Goal: Task Accomplishment & Management: Use online tool/utility

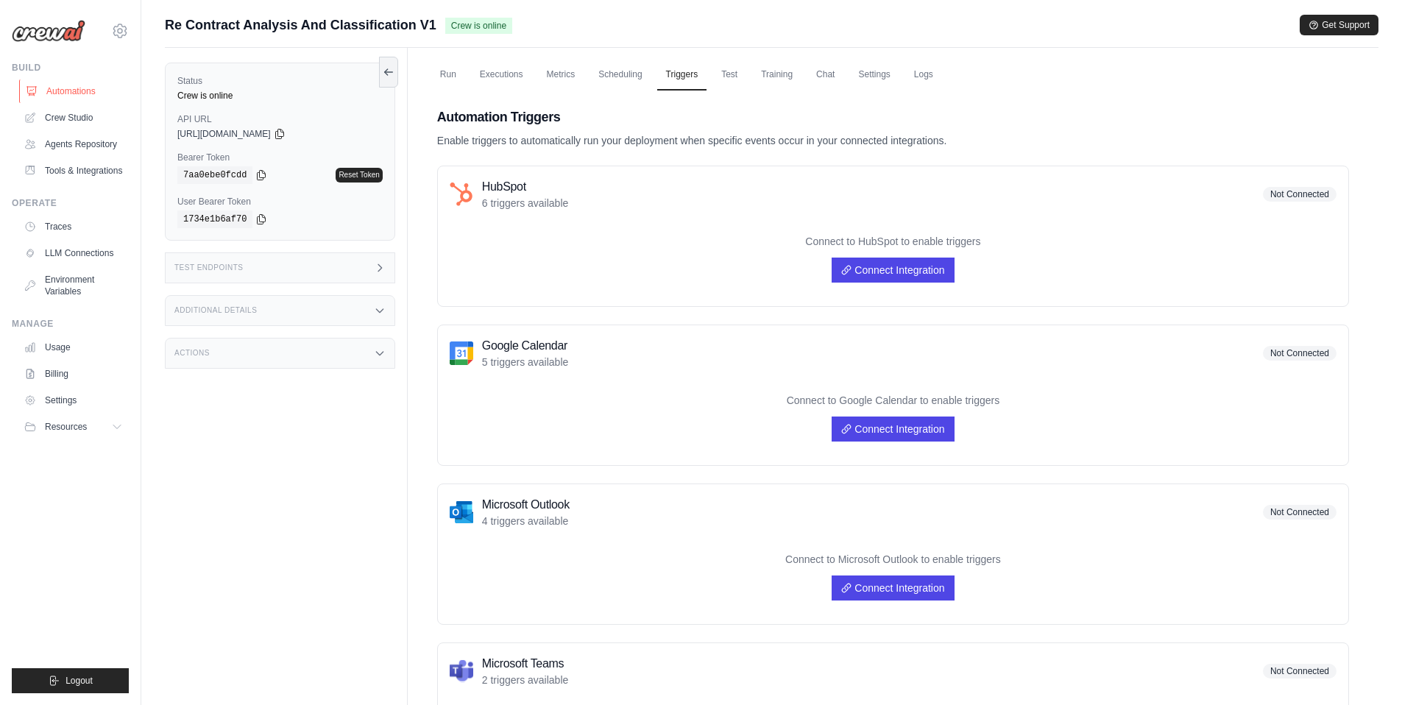
click at [78, 94] on link "Automations" at bounding box center [74, 91] width 111 height 24
click at [77, 286] on link "Environment Variables" at bounding box center [74, 285] width 111 height 35
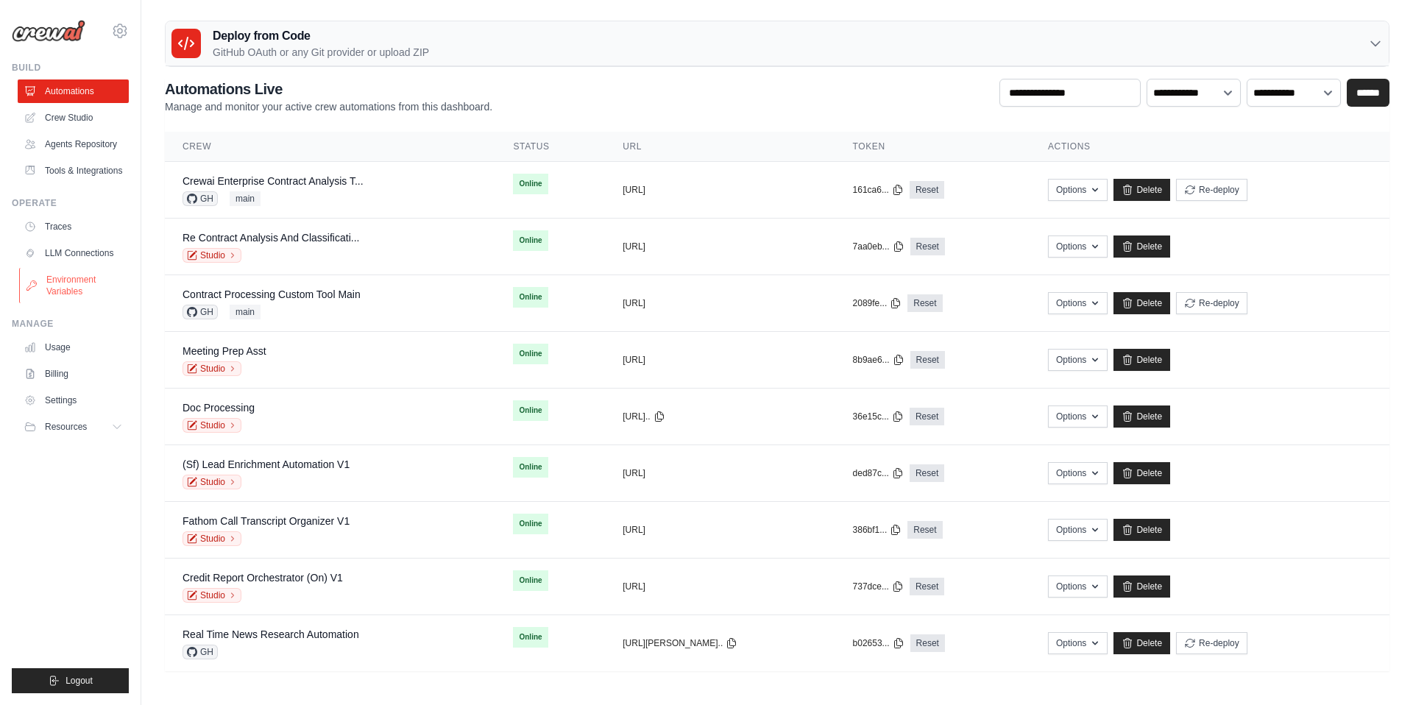
click at [58, 282] on link "Environment Variables" at bounding box center [74, 285] width 111 height 35
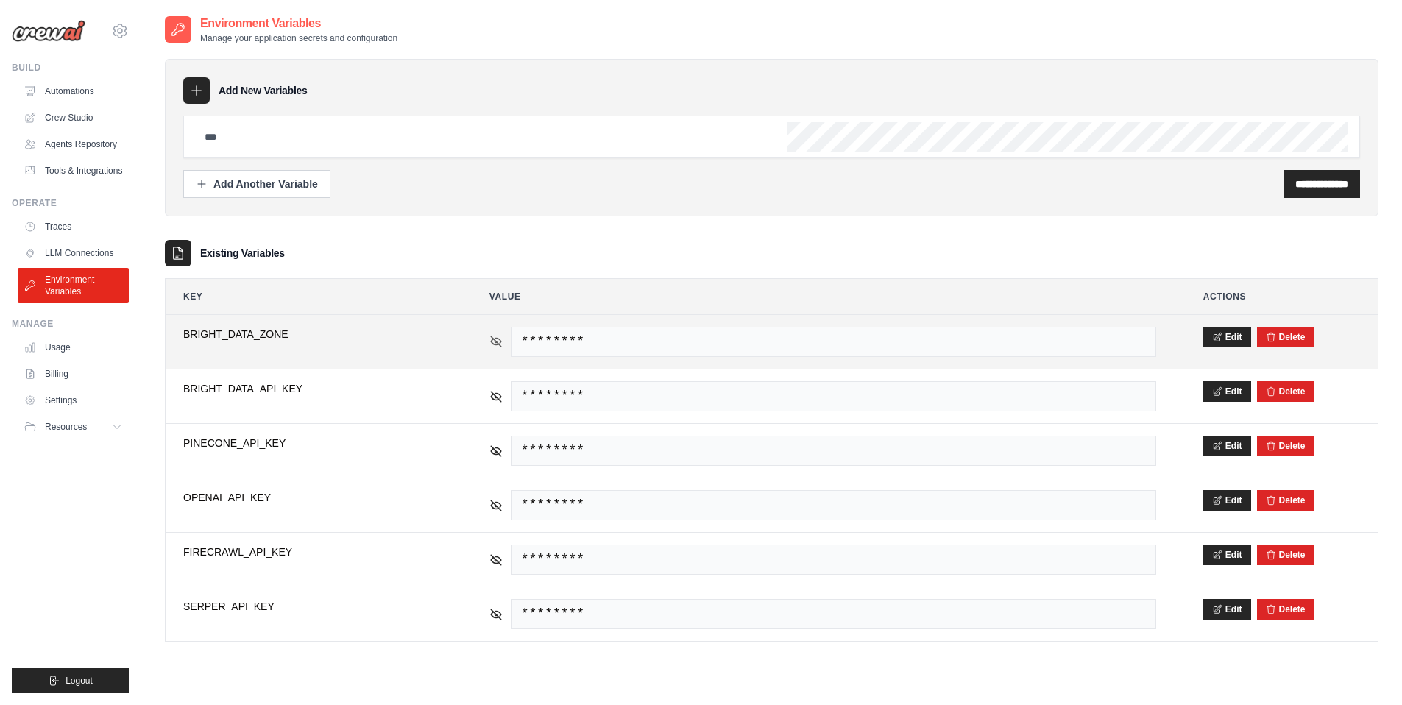
click at [492, 341] on icon at bounding box center [495, 341] width 13 height 13
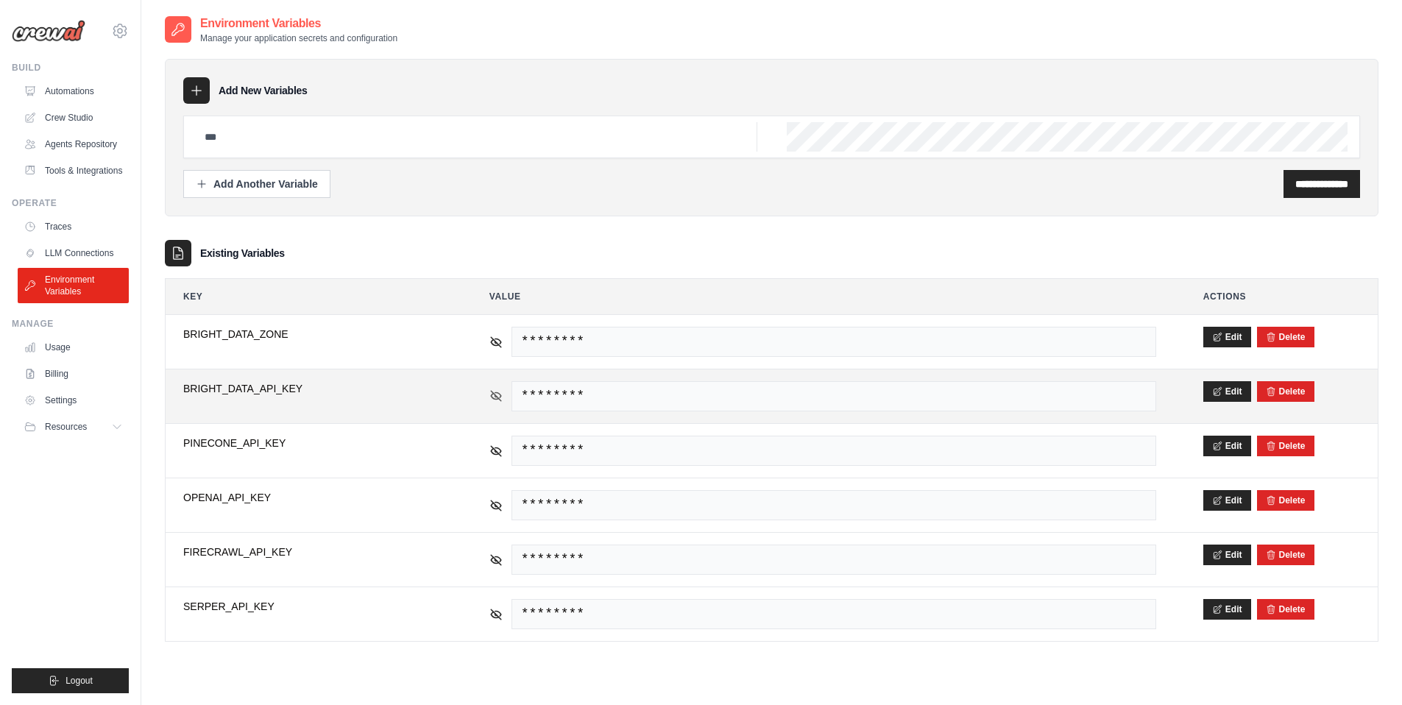
click at [499, 399] on icon at bounding box center [496, 396] width 10 height 10
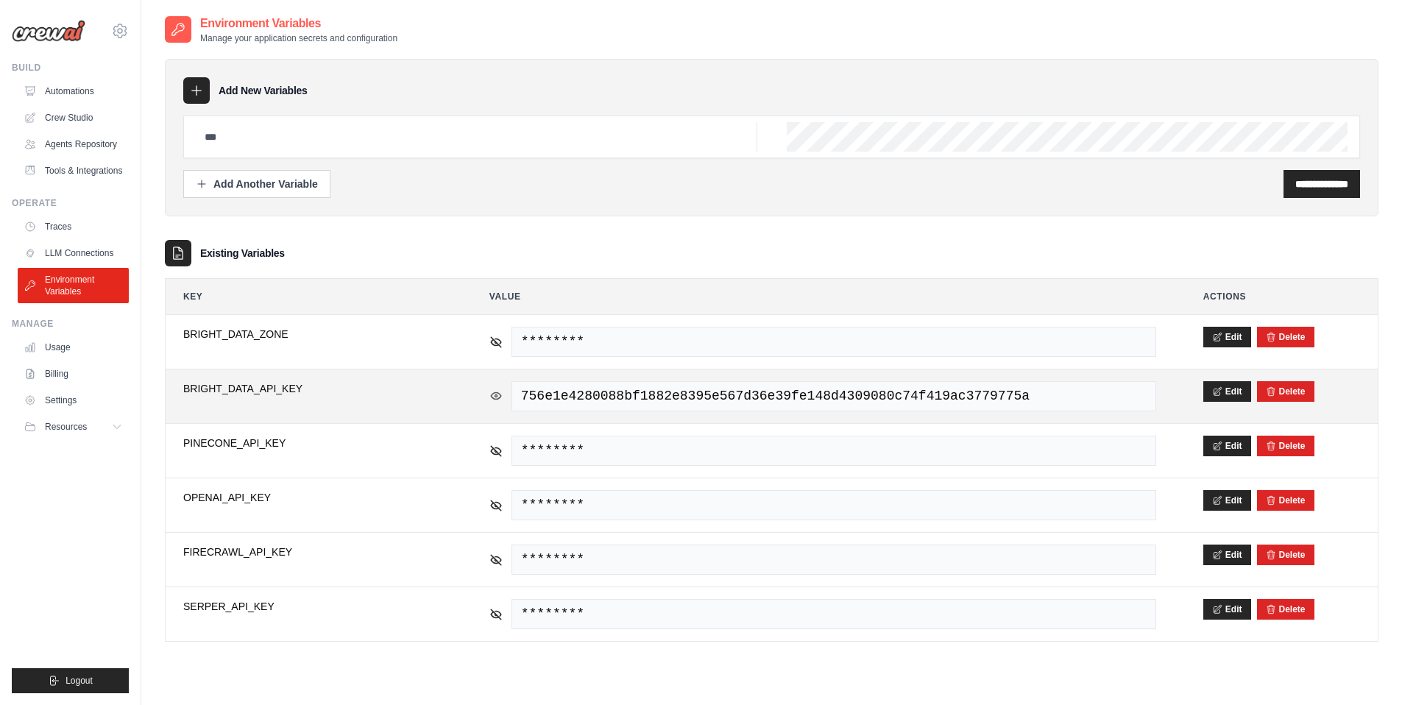
click at [499, 399] on icon at bounding box center [495, 395] width 13 height 13
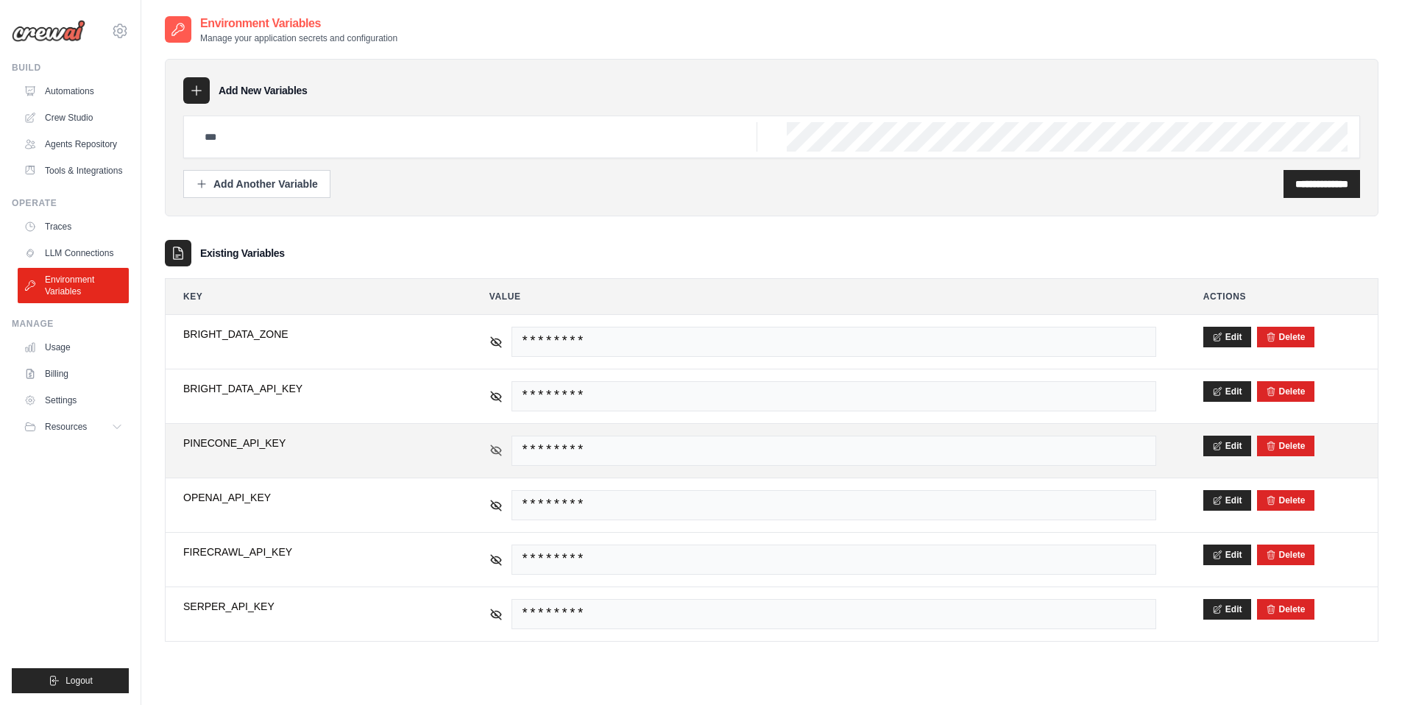
click at [497, 455] on icon at bounding box center [495, 450] width 13 height 13
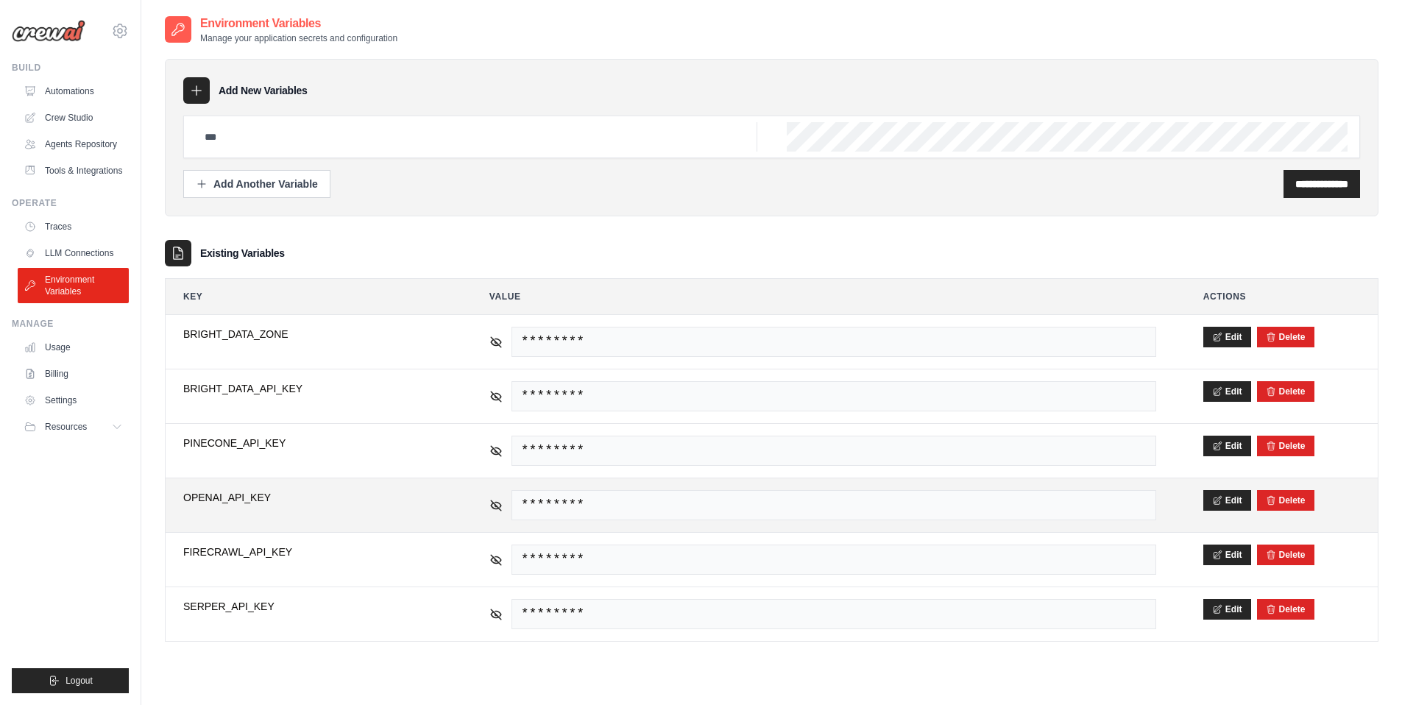
click at [497, 494] on div "********" at bounding box center [822, 505] width 667 height 30
click at [497, 500] on icon at bounding box center [495, 504] width 13 height 13
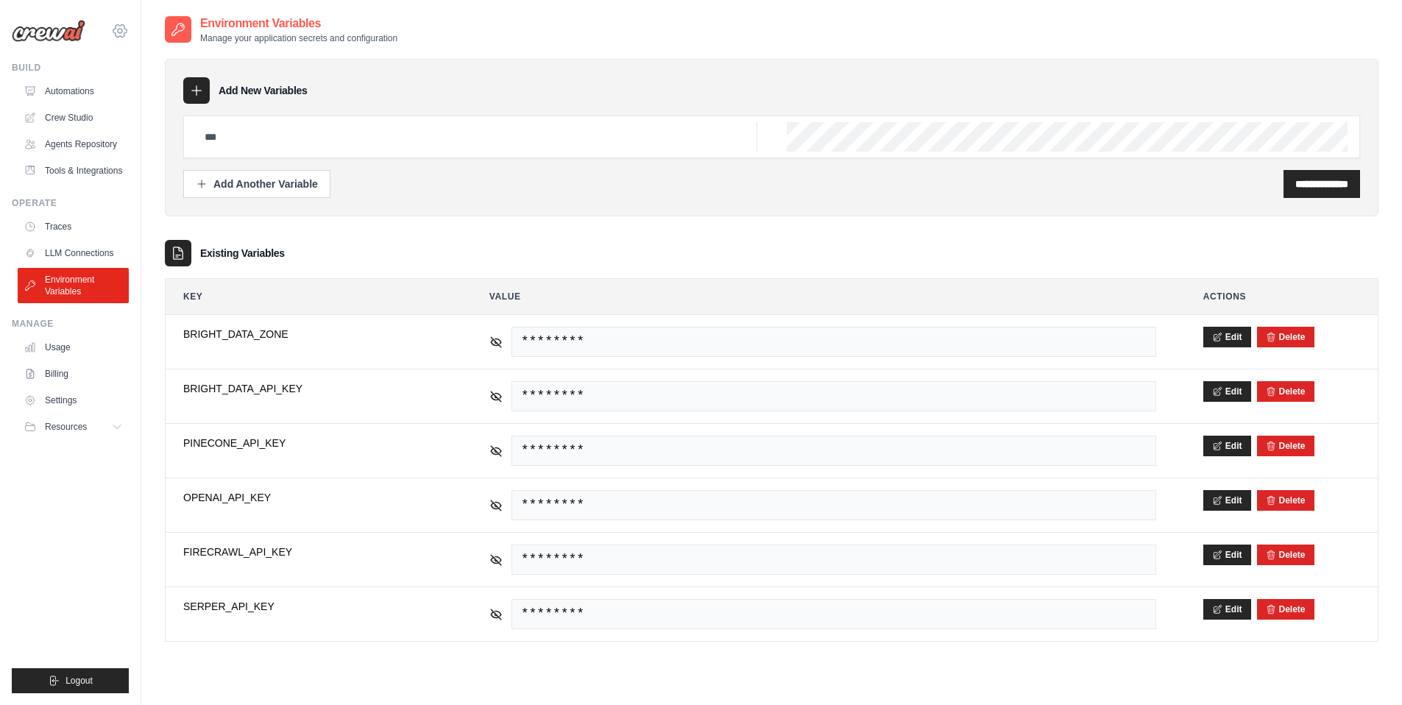
click at [117, 26] on icon at bounding box center [120, 31] width 18 height 18
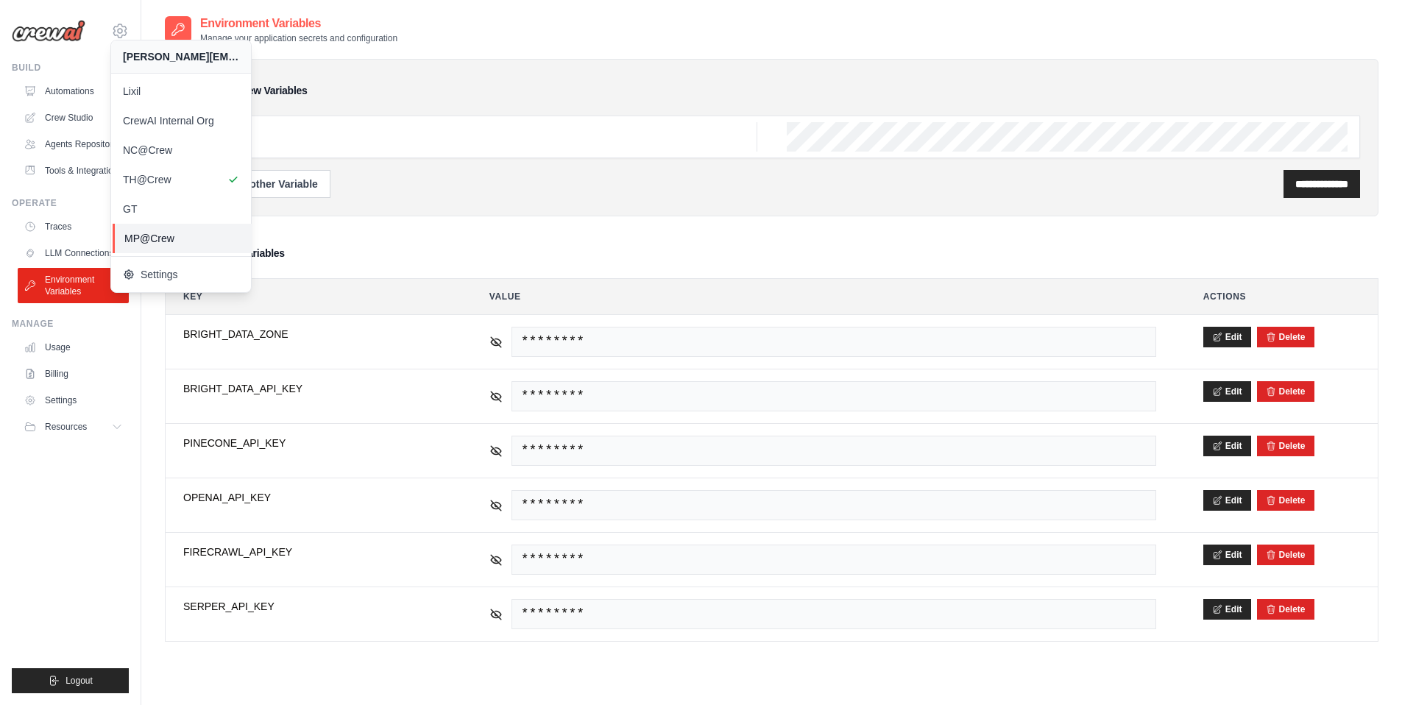
click at [156, 244] on span "MP@Crew" at bounding box center [182, 238] width 116 height 15
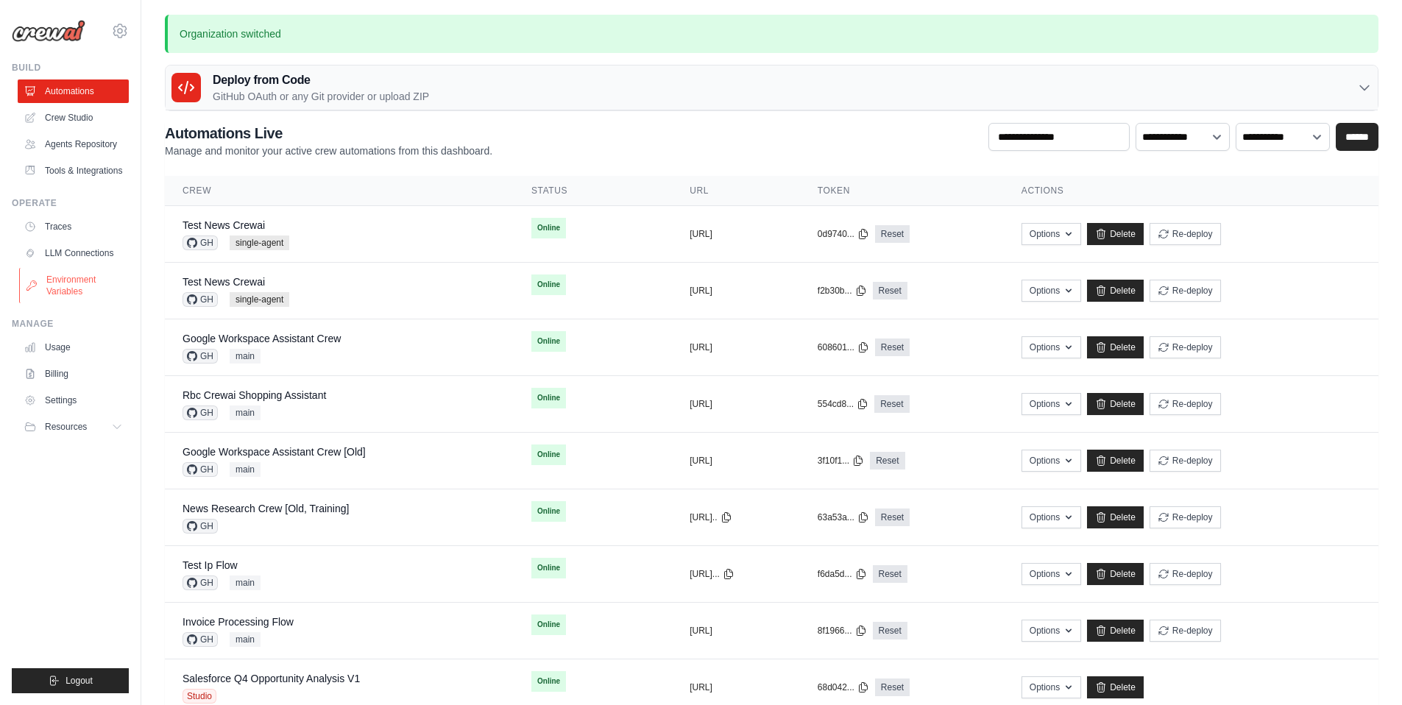
click at [77, 281] on link "Environment Variables" at bounding box center [74, 285] width 111 height 35
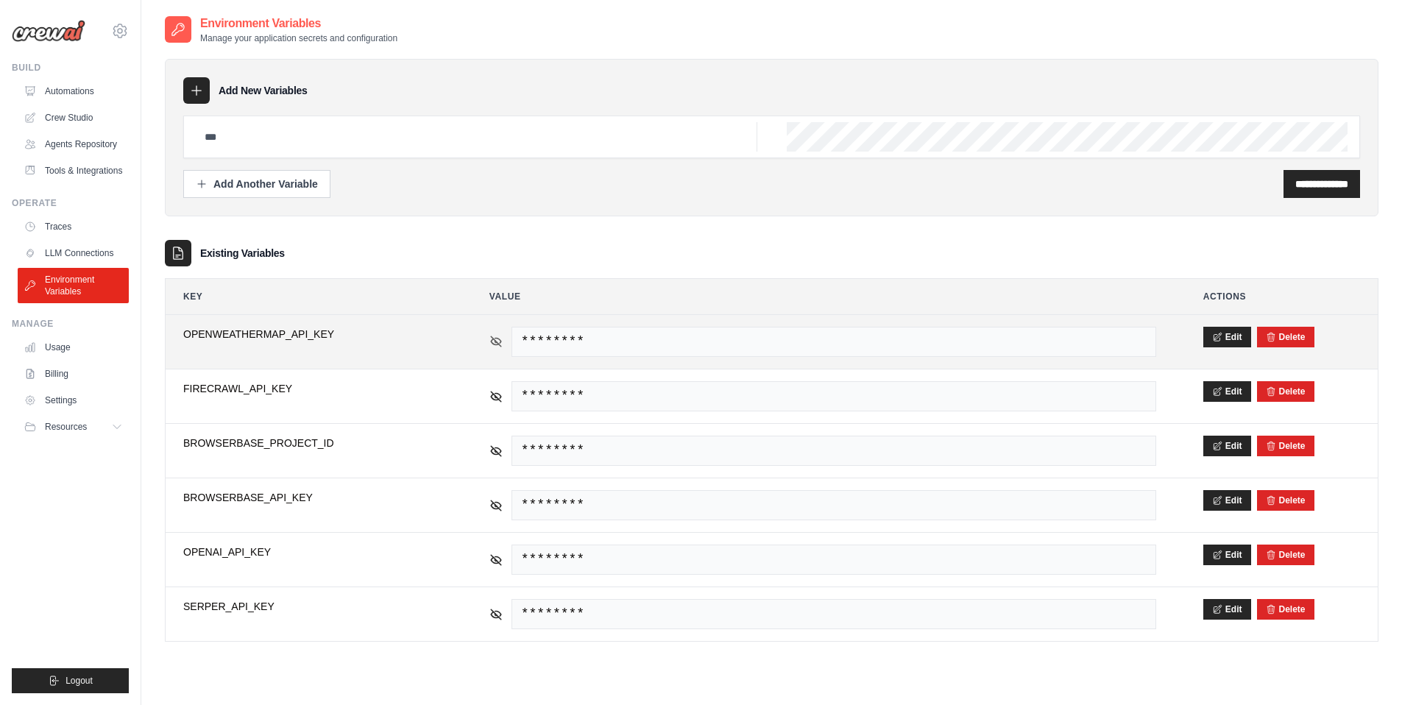
click at [492, 344] on icon at bounding box center [496, 341] width 10 height 7
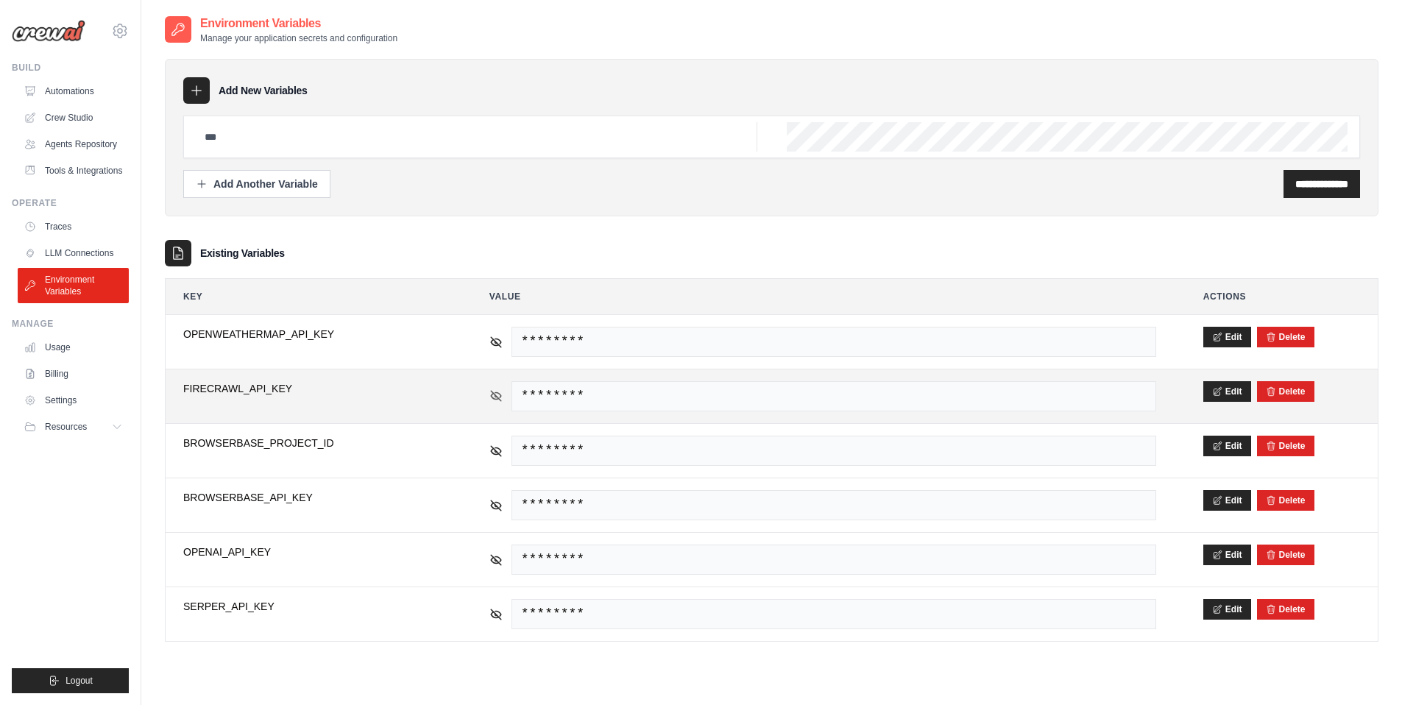
click at [492, 402] on icon at bounding box center [495, 395] width 13 height 13
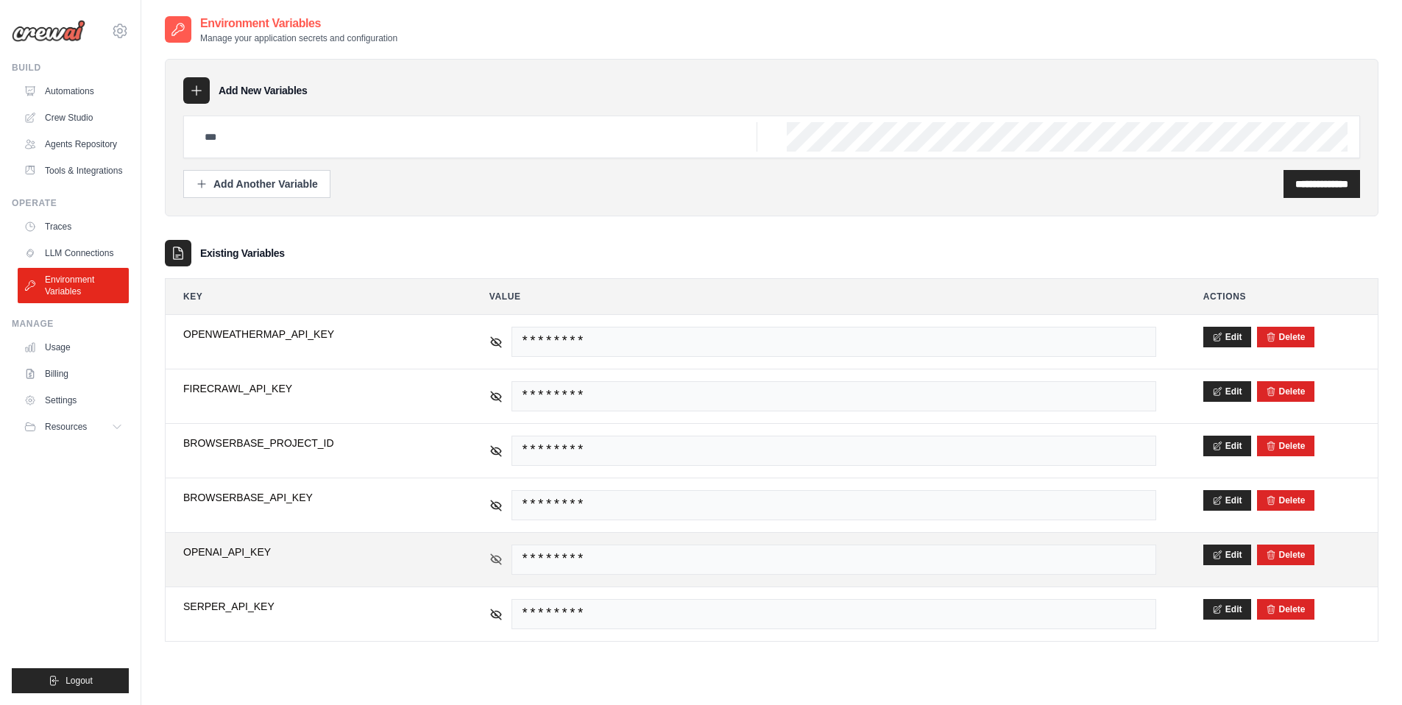
click at [497, 563] on icon at bounding box center [495, 559] width 13 height 13
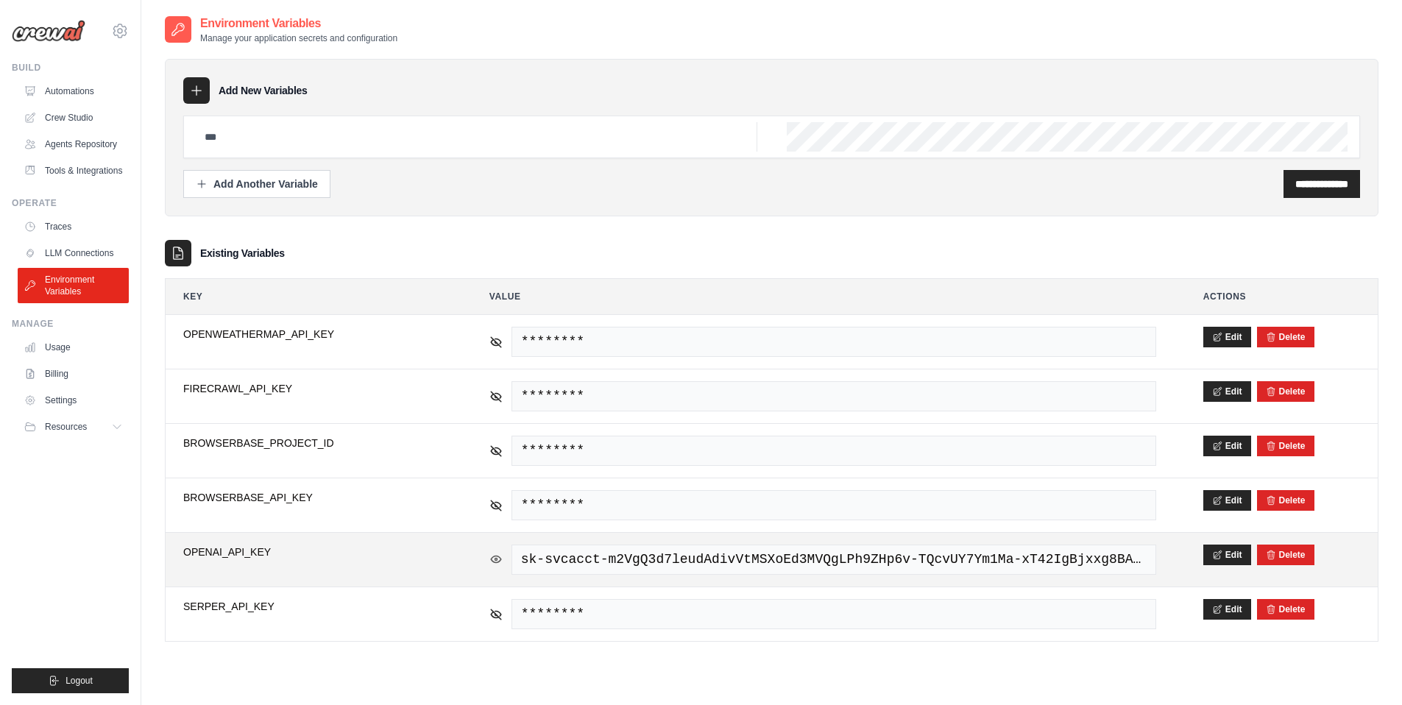
click at [497, 563] on icon at bounding box center [495, 559] width 13 height 13
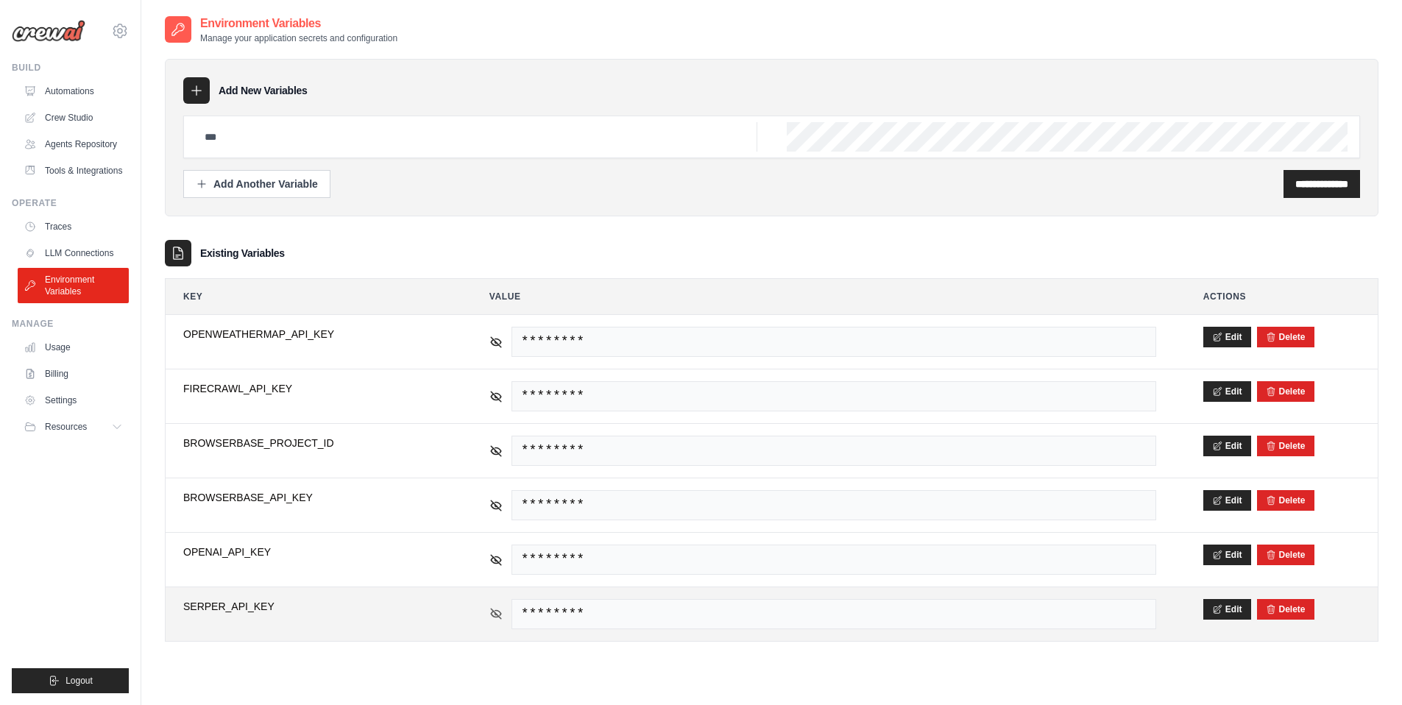
click at [495, 614] on icon at bounding box center [496, 614] width 10 height 10
click at [495, 614] on icon at bounding box center [495, 613] width 13 height 13
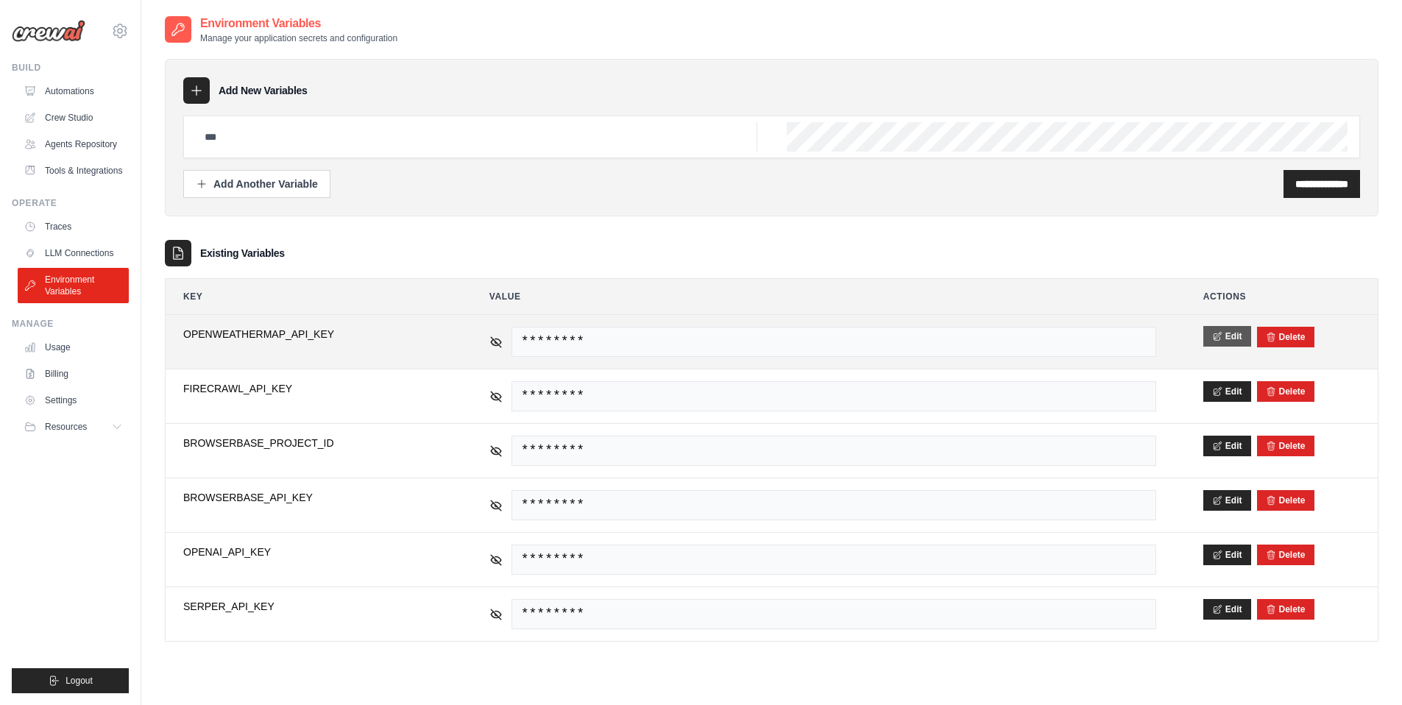
click at [1239, 334] on button "Edit" at bounding box center [1227, 336] width 48 height 21
click at [1239, 334] on button "Save" at bounding box center [1222, 336] width 38 height 21
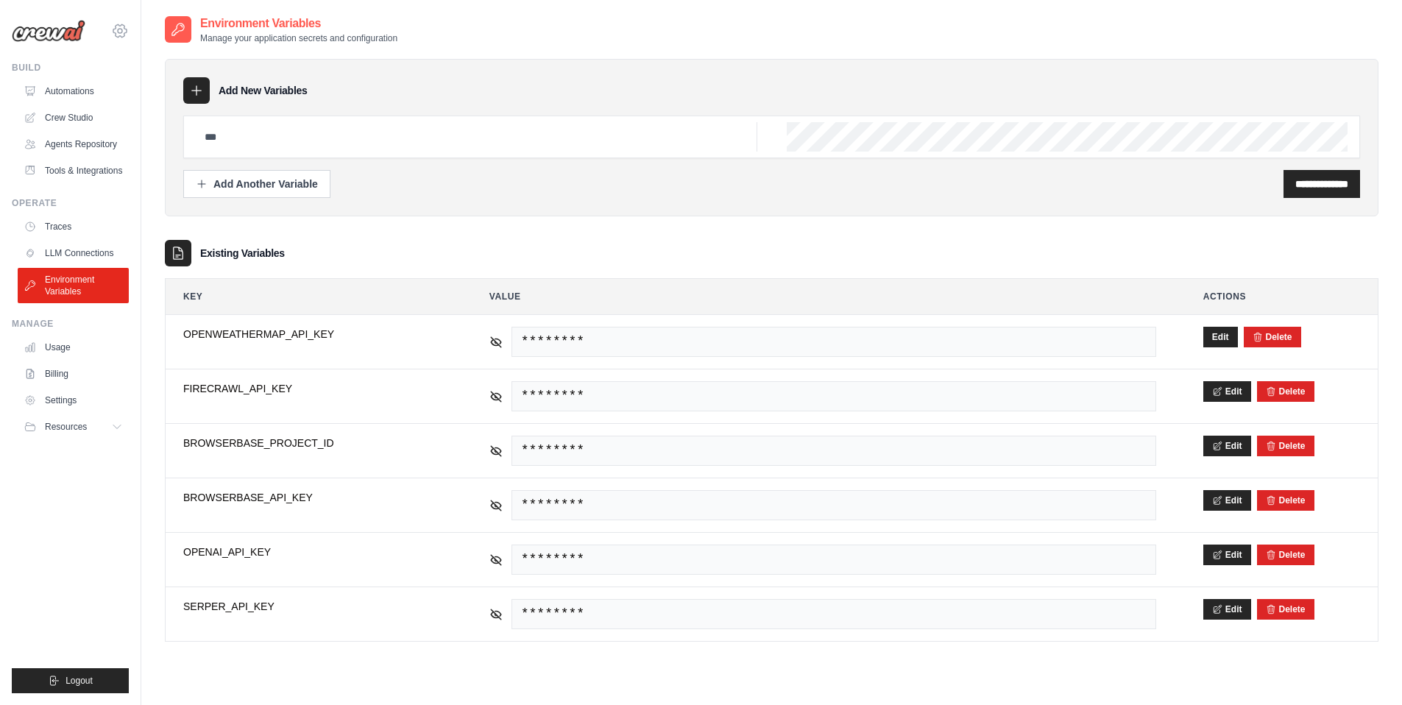
click at [121, 29] on icon at bounding box center [120, 31] width 18 height 18
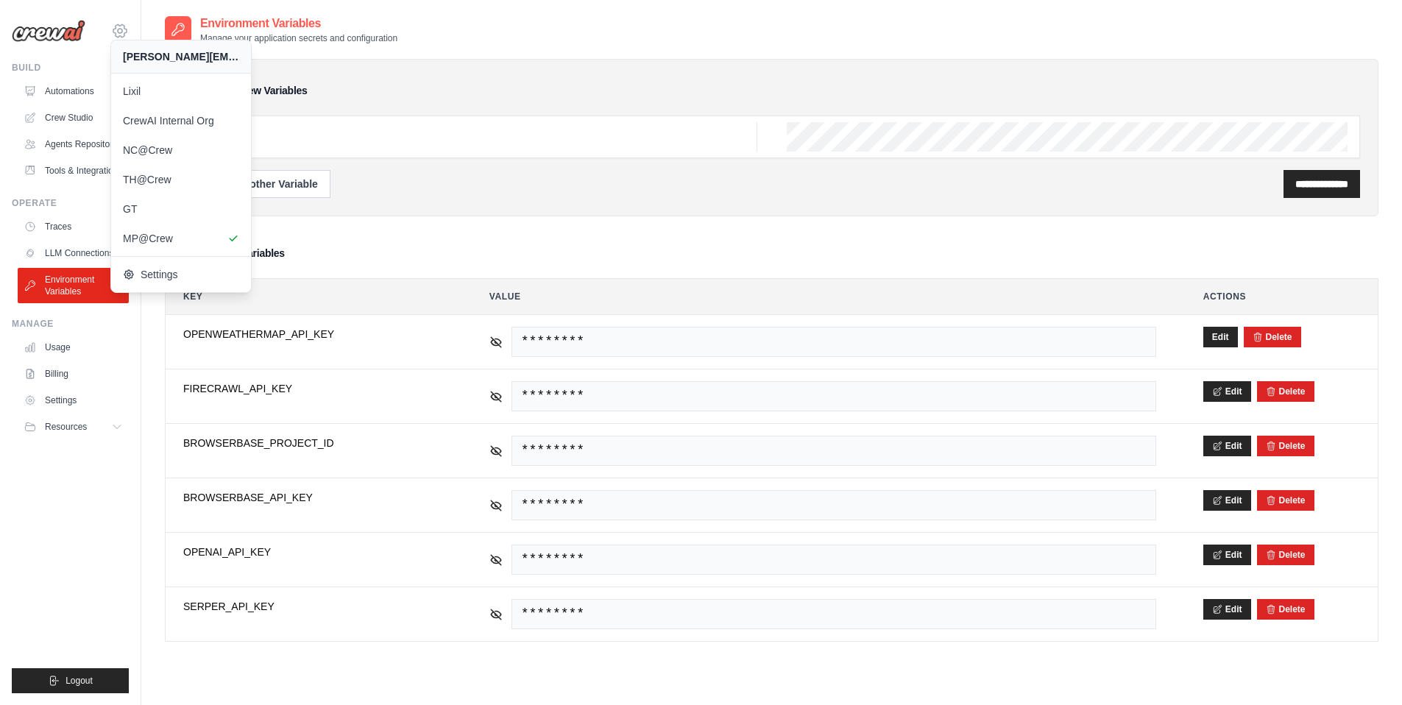
click at [121, 29] on icon at bounding box center [120, 31] width 18 height 18
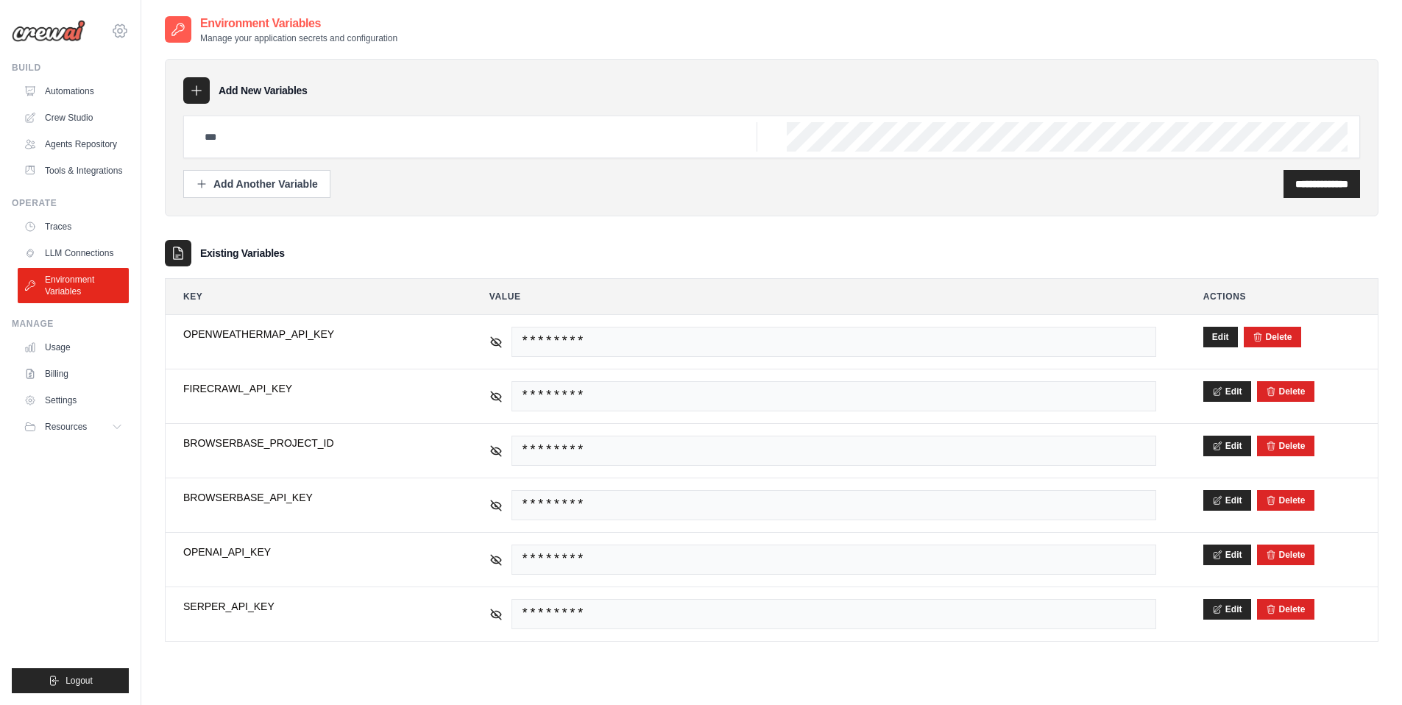
click at [121, 29] on icon at bounding box center [120, 31] width 18 height 18
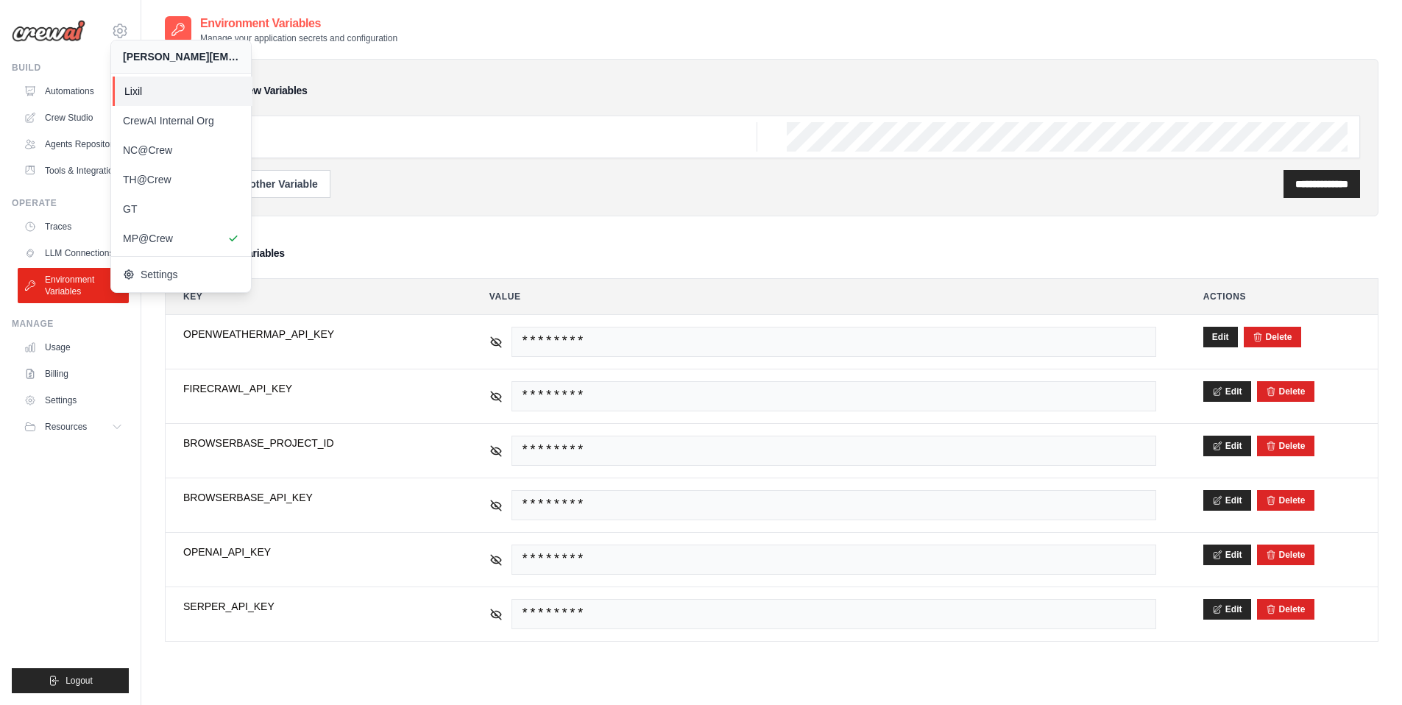
click at [149, 96] on span "Lixil" at bounding box center [182, 91] width 116 height 15
click at [162, 129] on link "CrewAI Internal Org" at bounding box center [183, 120] width 140 height 29
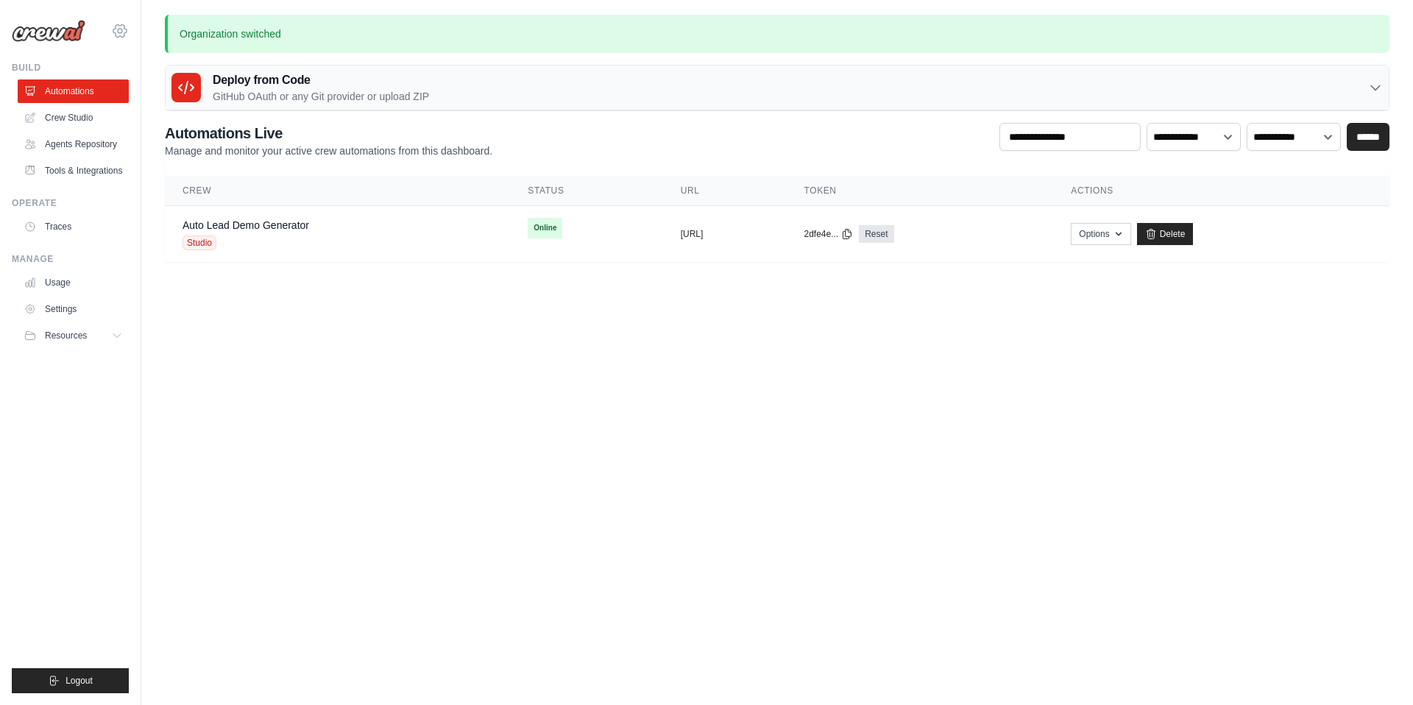
click at [124, 24] on icon at bounding box center [119, 30] width 13 height 13
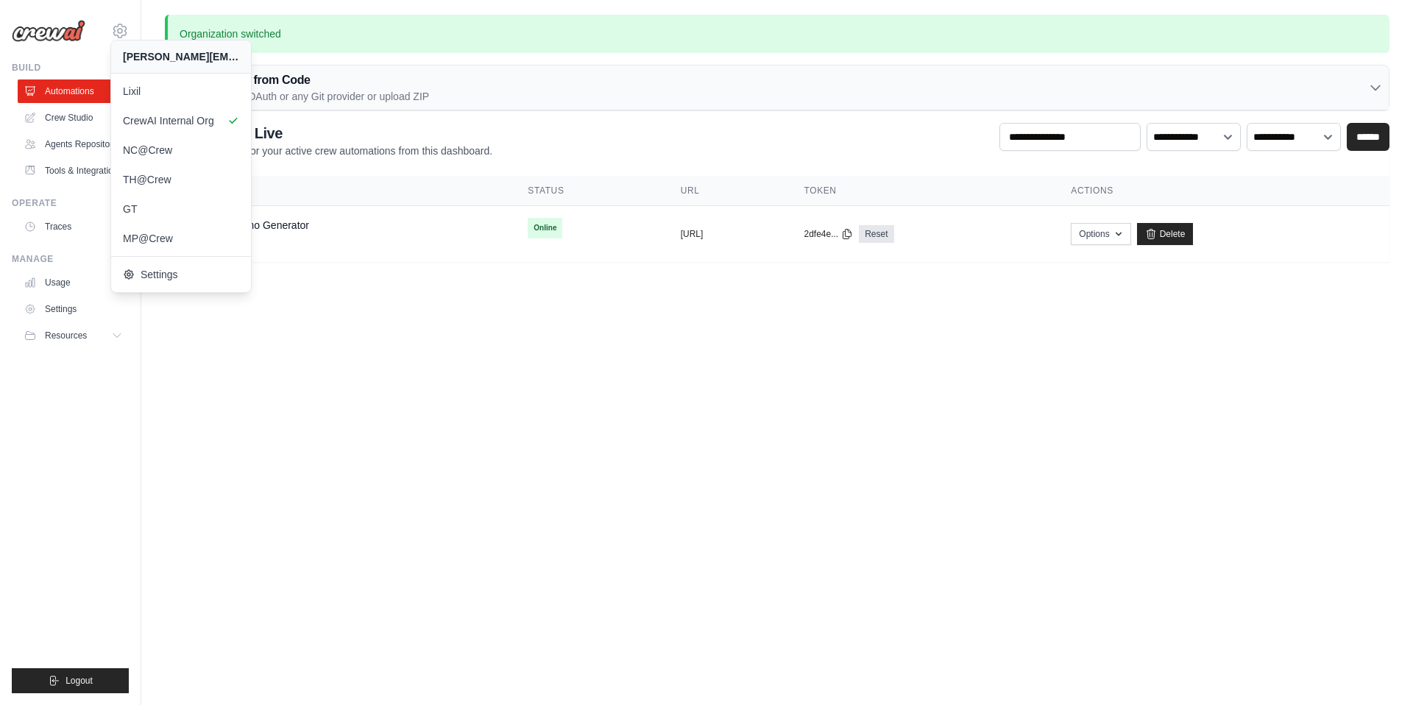
click at [252, 304] on body "tom@crewai.com Lixil CrewAI Internal Org NC@Crew" at bounding box center [706, 352] width 1413 height 705
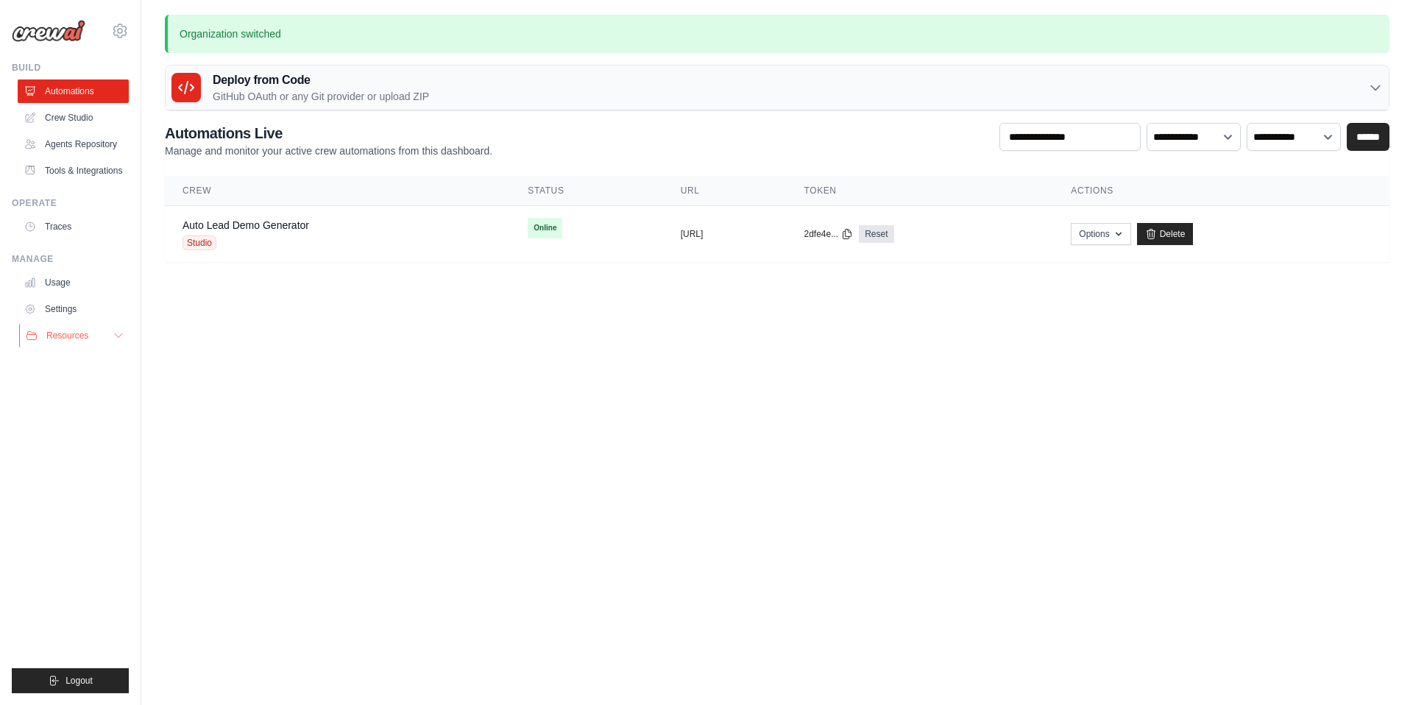
click at [111, 333] on button "Resources" at bounding box center [74, 336] width 111 height 24
click at [210, 348] on body "tom@crewai.com Lixil CrewAI Internal Org NC@Crew" at bounding box center [706, 352] width 1413 height 705
click at [124, 33] on icon at bounding box center [119, 30] width 13 height 13
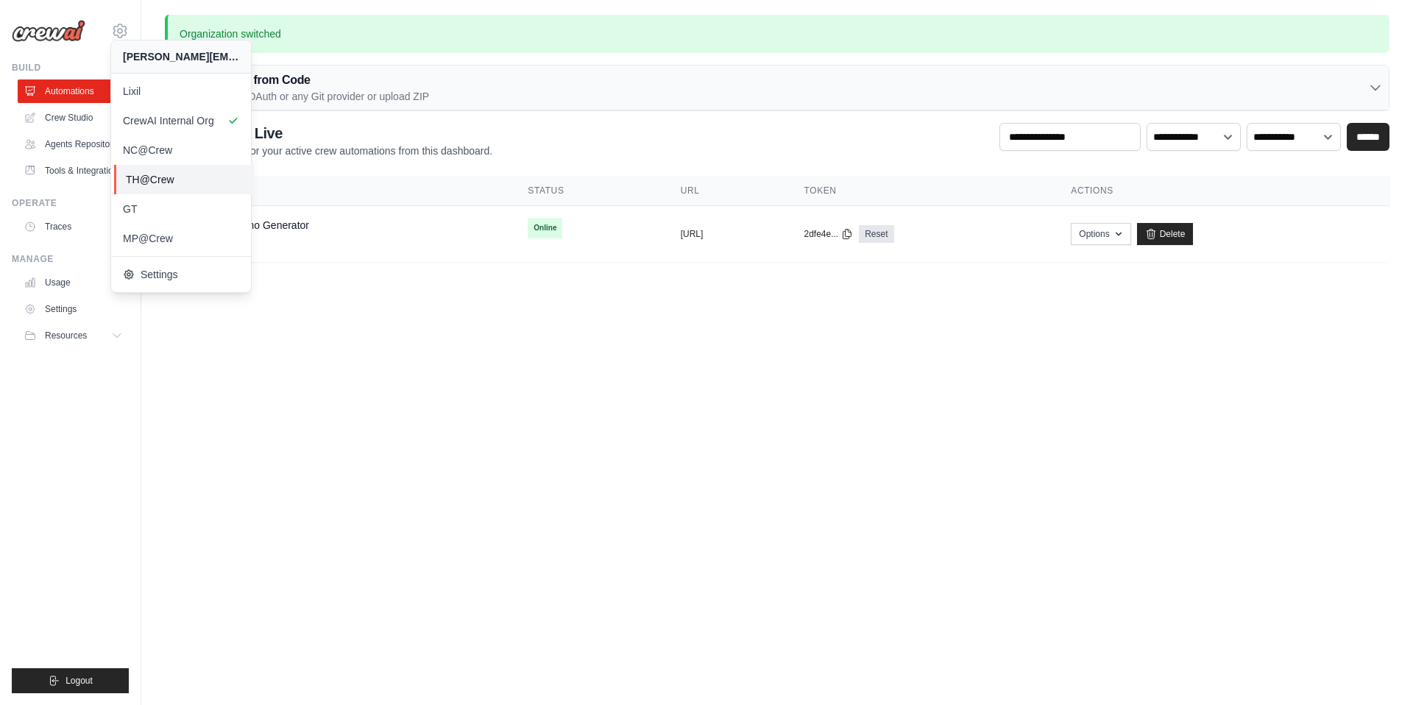
click at [161, 178] on span "TH@Crew" at bounding box center [184, 179] width 116 height 15
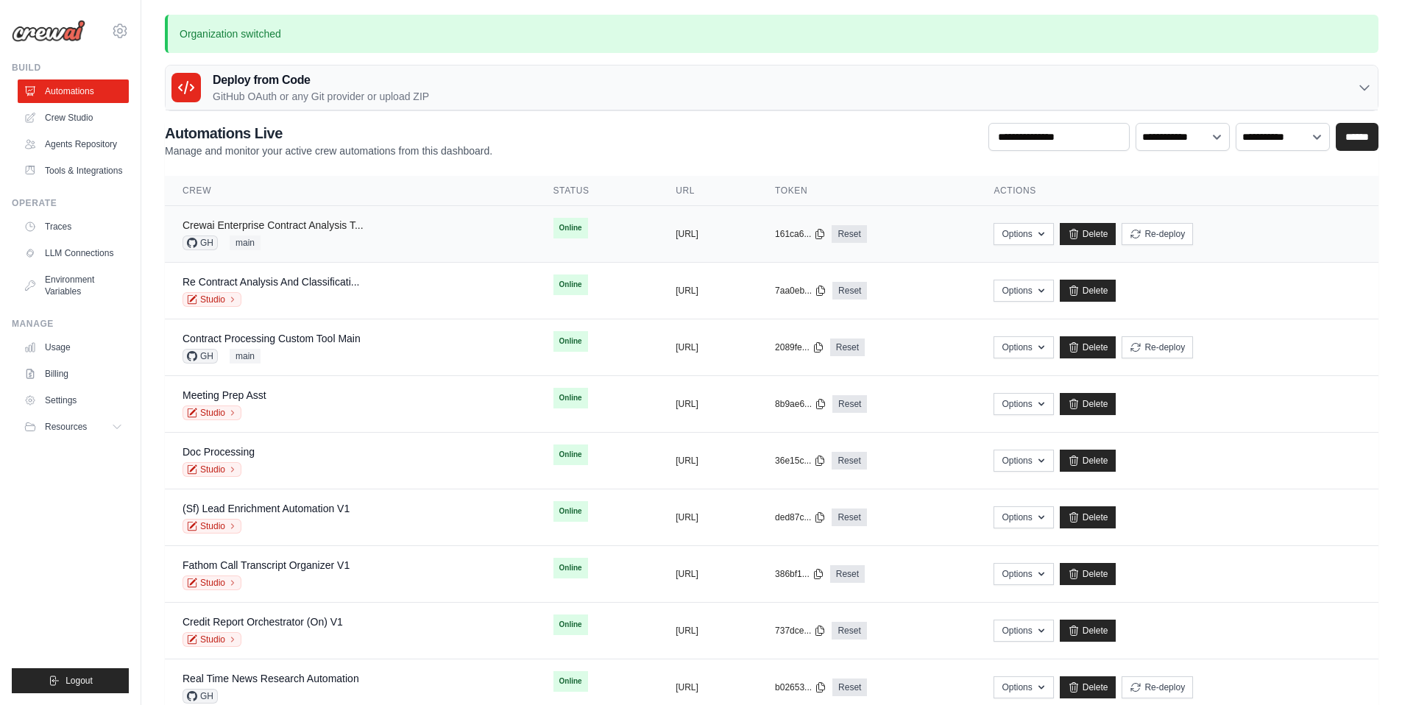
click at [285, 221] on link "Crewai Enterprise Contract Analysis T..." at bounding box center [272, 225] width 181 height 12
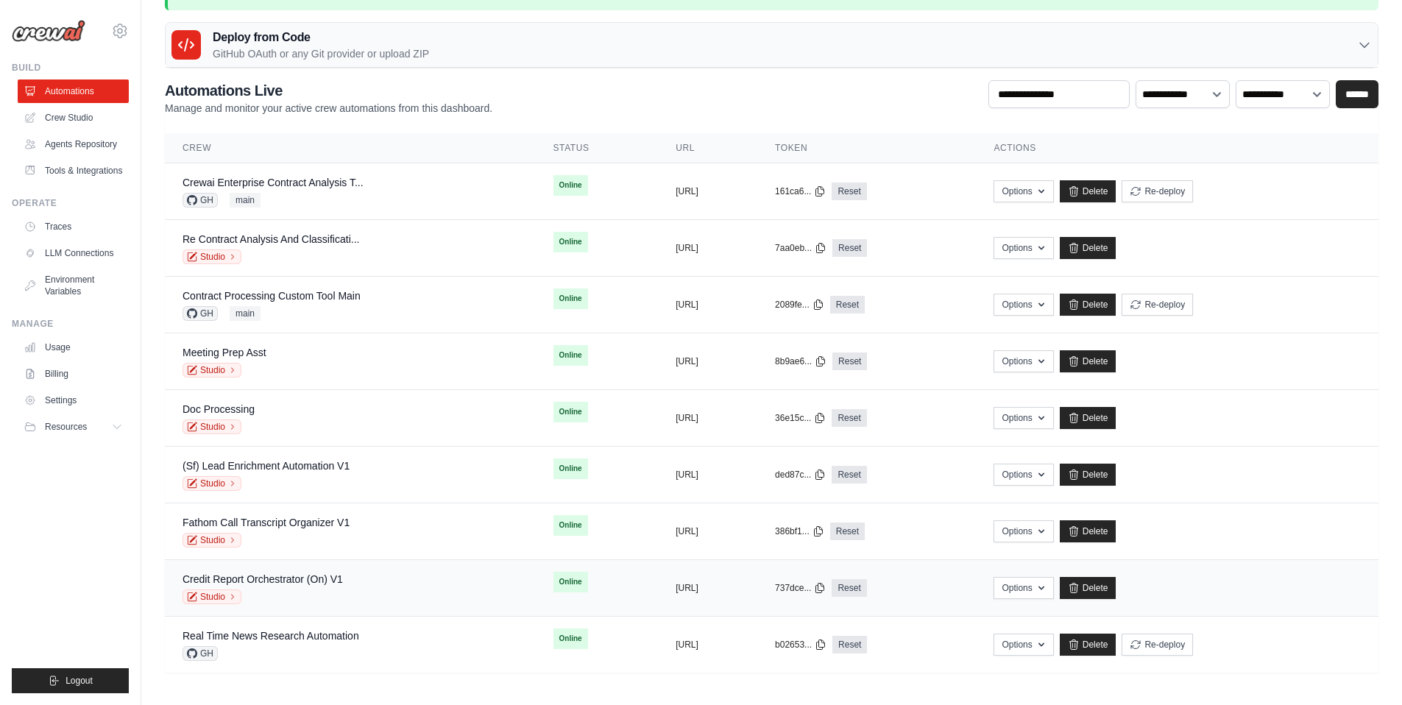
click at [305, 601] on div "Studio" at bounding box center [262, 596] width 160 height 15
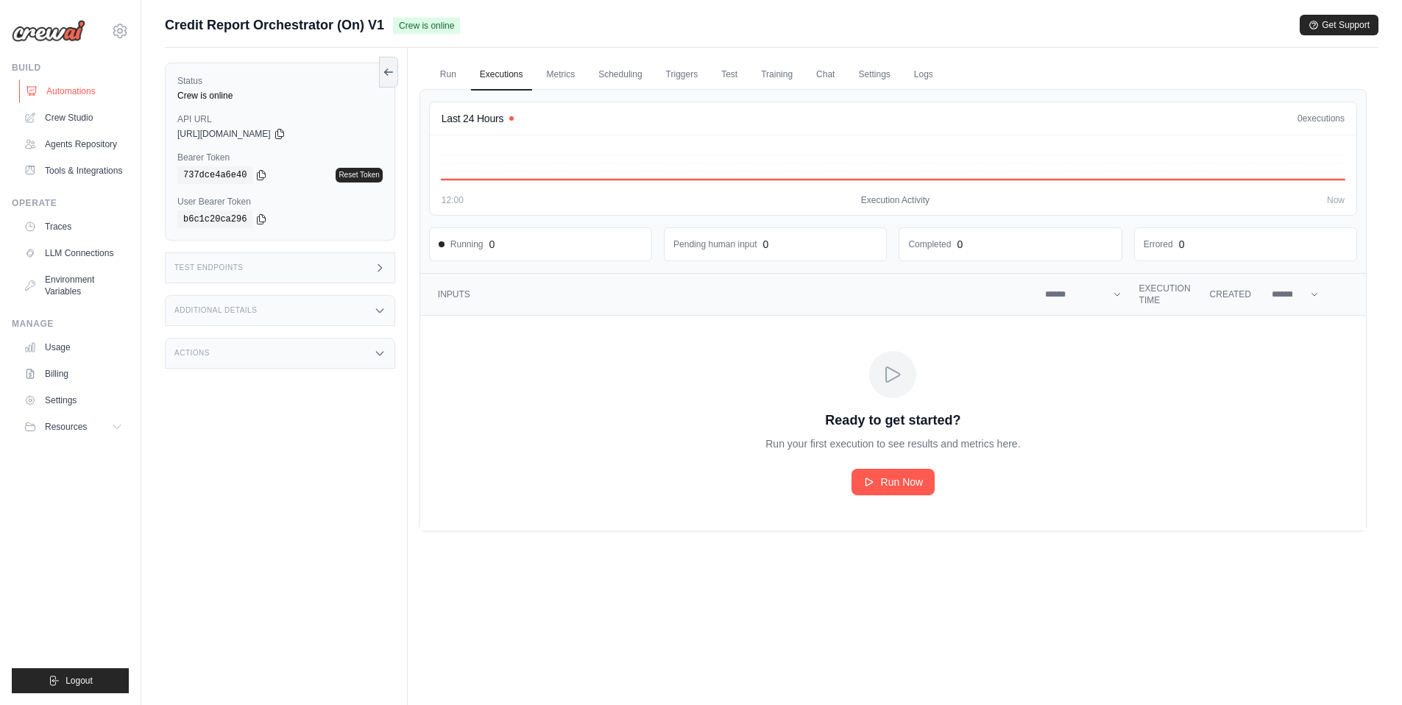
click at [74, 96] on link "Automations" at bounding box center [74, 91] width 111 height 24
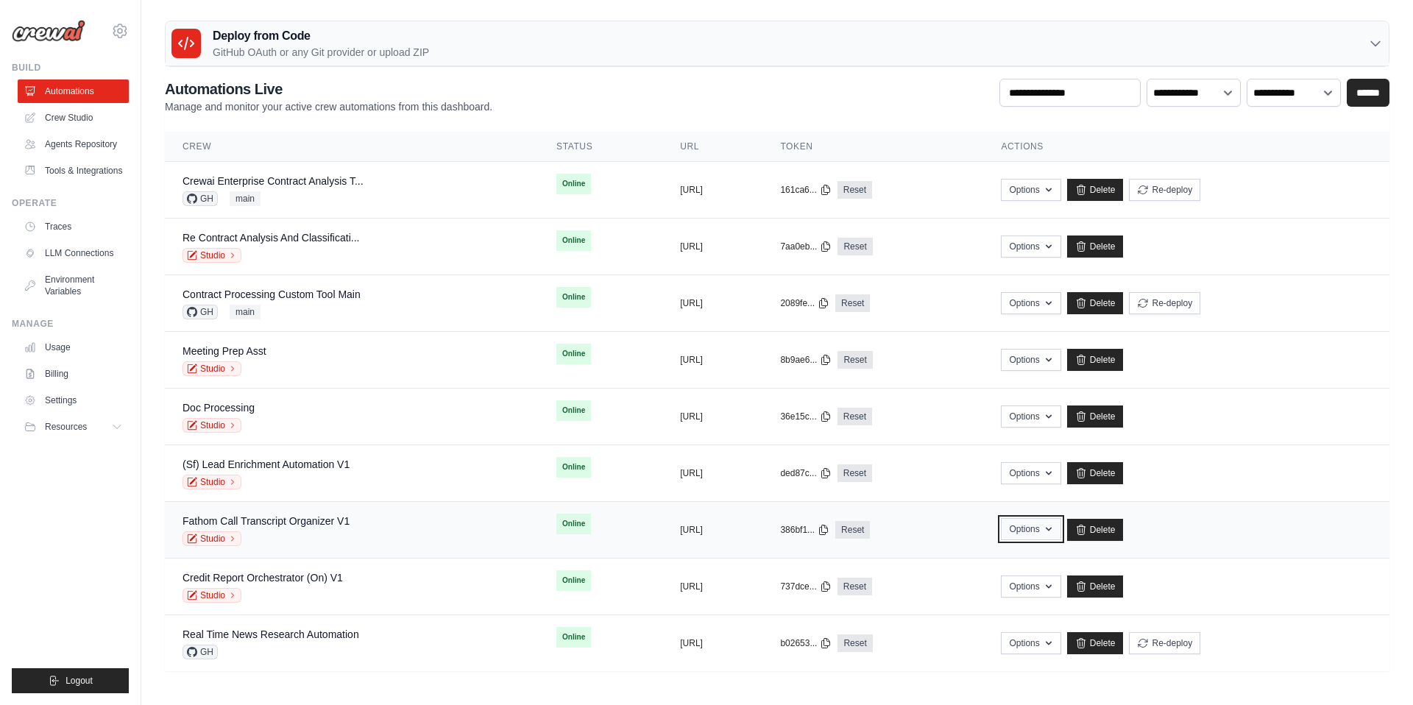
click at [1054, 532] on icon "button" at bounding box center [1049, 529] width 12 height 12
click at [1124, 531] on link "Delete" at bounding box center [1095, 530] width 57 height 22
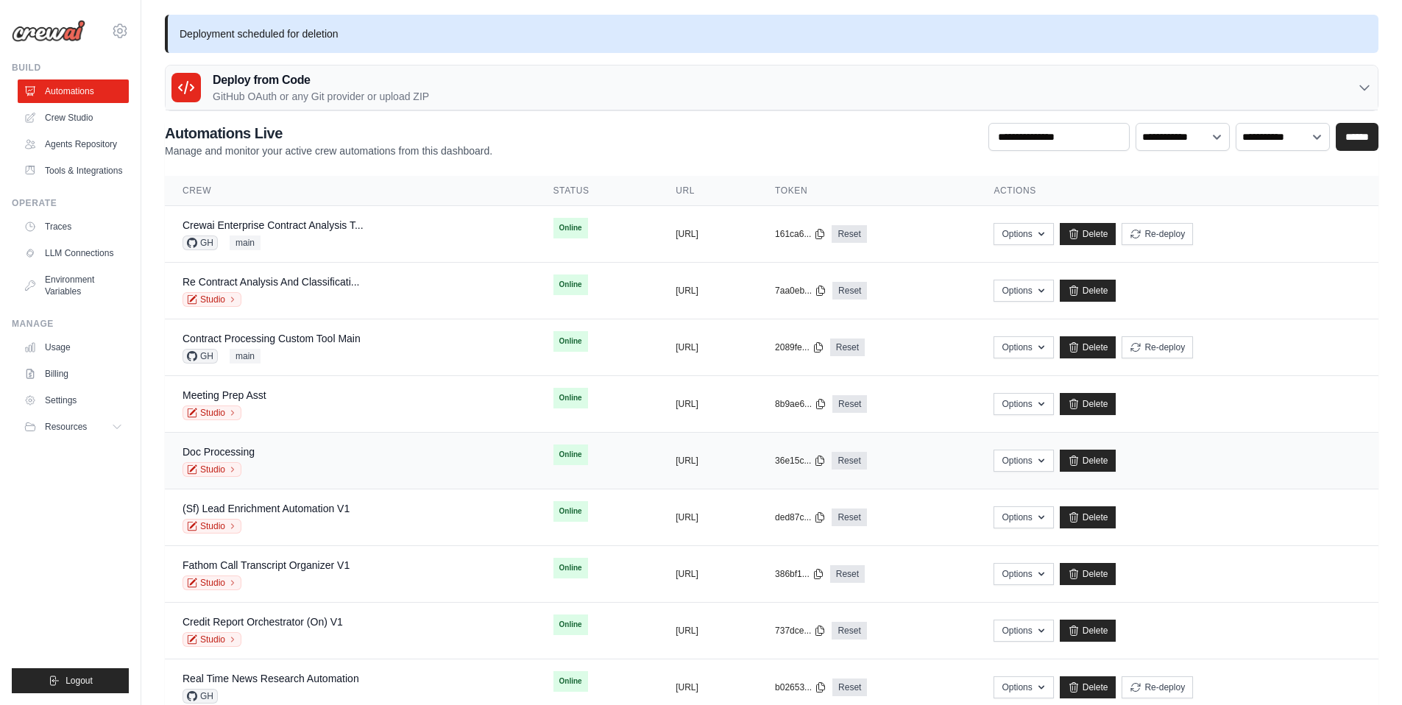
scroll to position [43, 0]
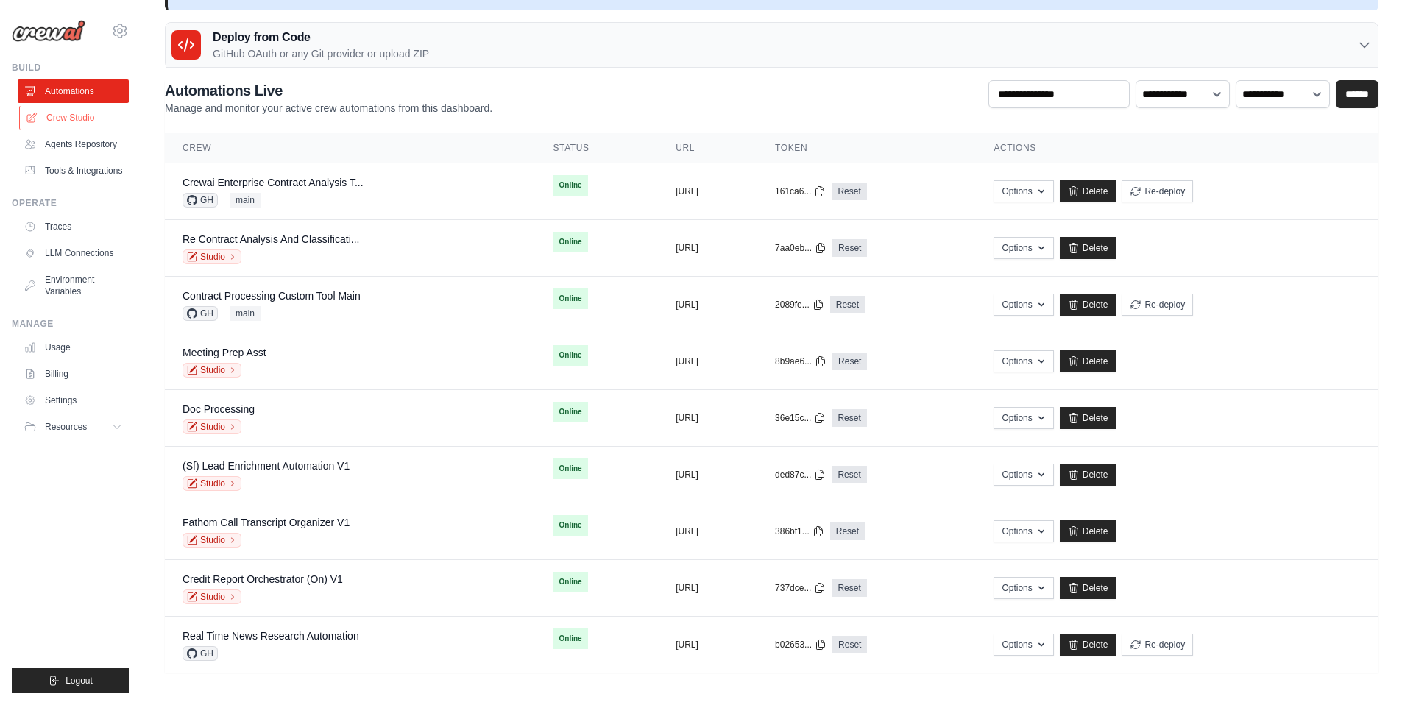
click at [85, 120] on link "Crew Studio" at bounding box center [74, 118] width 111 height 24
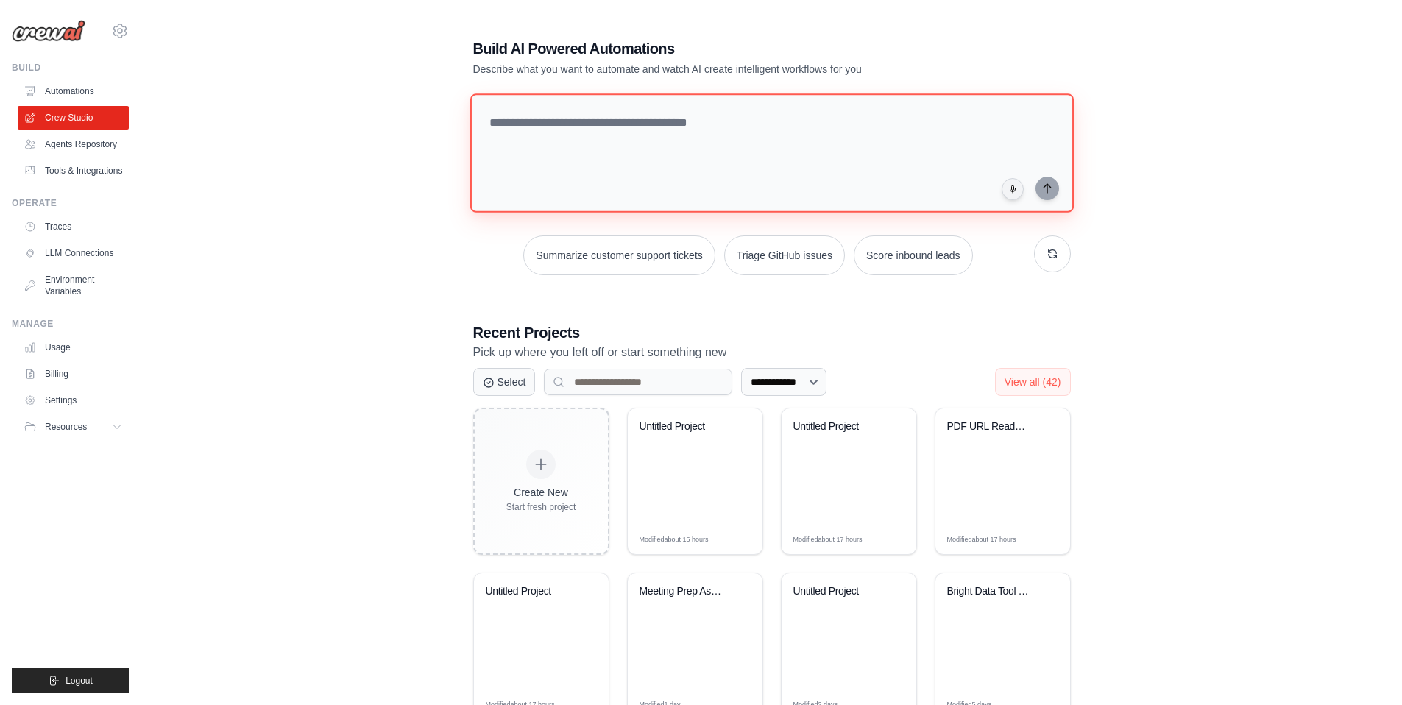
click at [590, 135] on textarea at bounding box center [770, 152] width 603 height 119
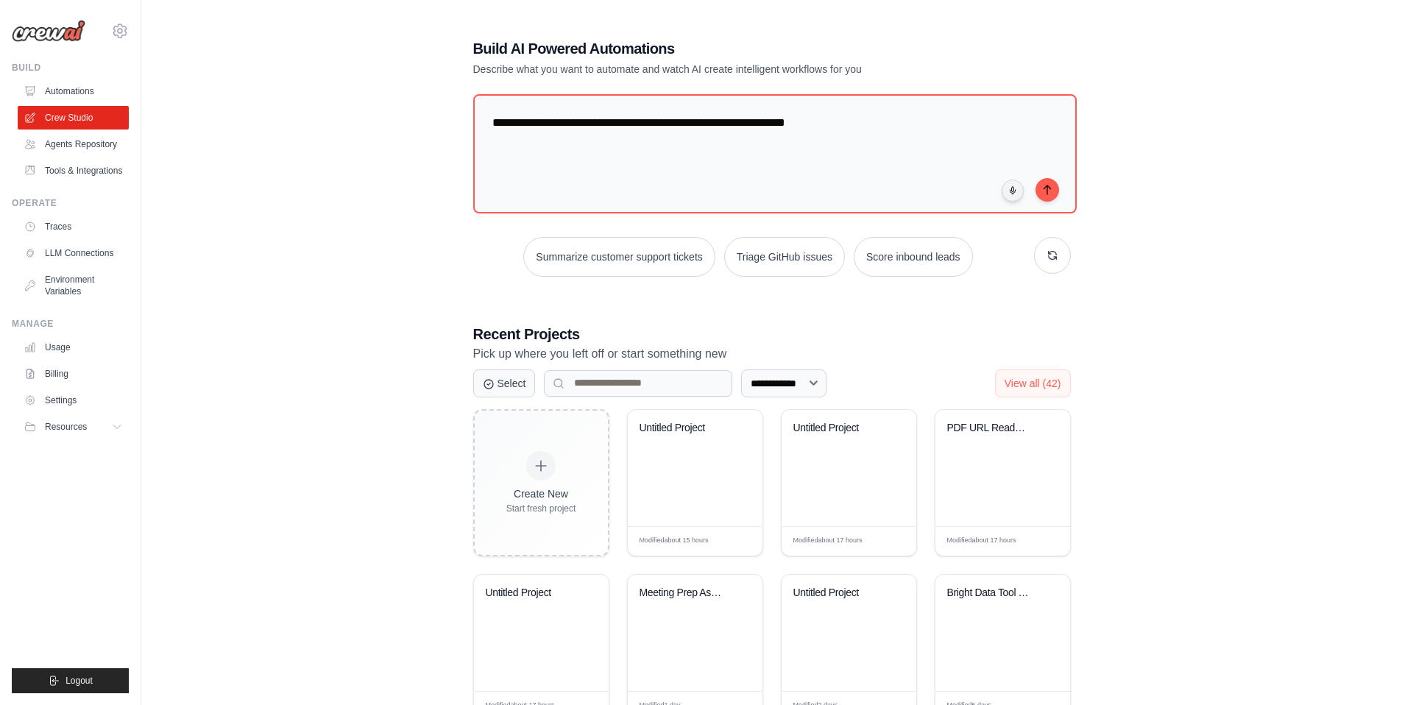
click at [1216, 56] on div "**********" at bounding box center [771, 462] width 1213 height 895
click at [817, 163] on textarea "**********" at bounding box center [770, 152] width 603 height 119
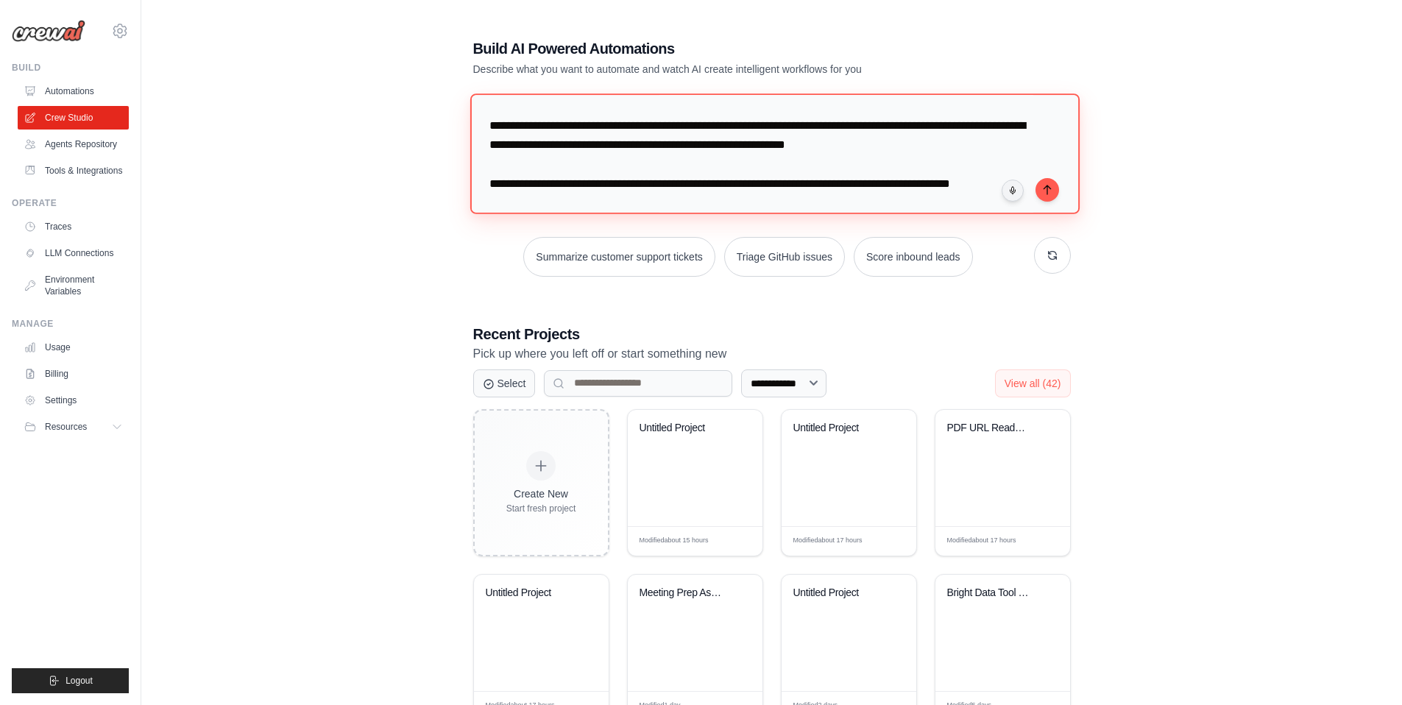
scroll to position [73, 0]
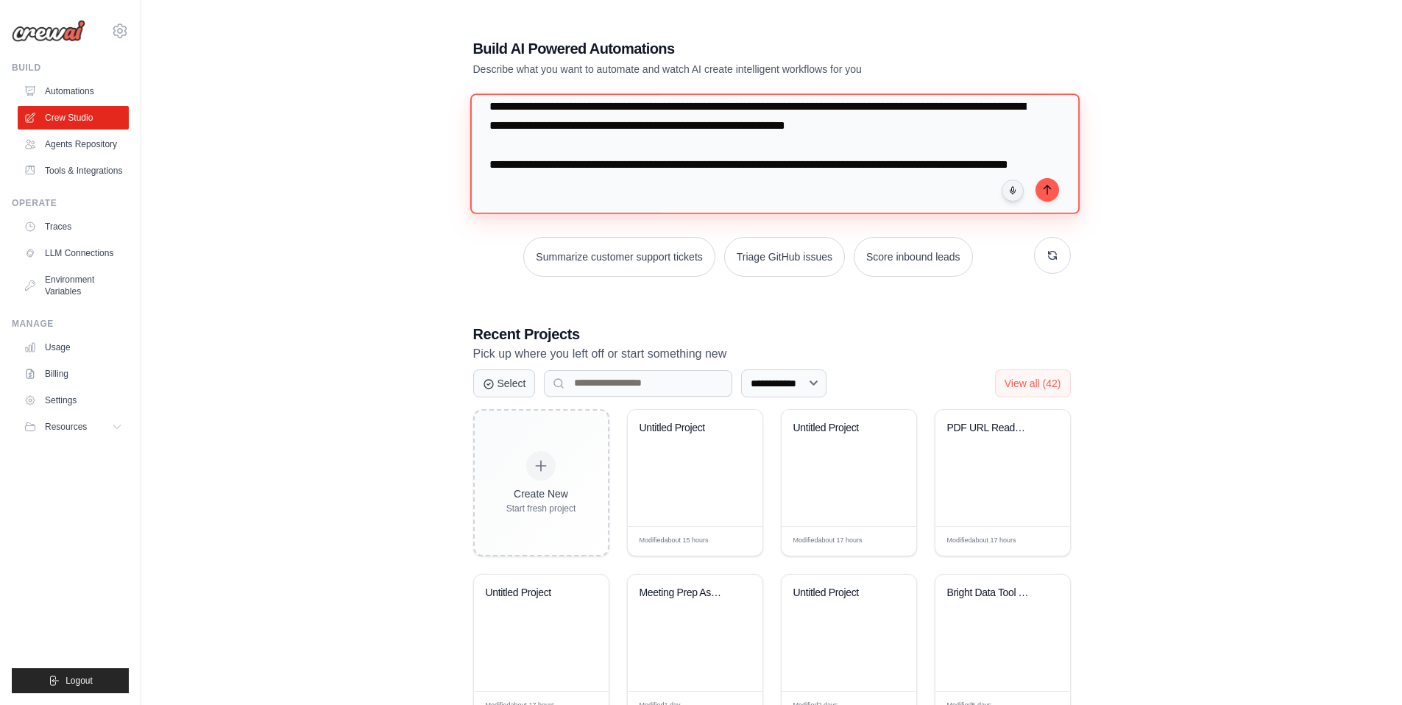
type textarea "**********"
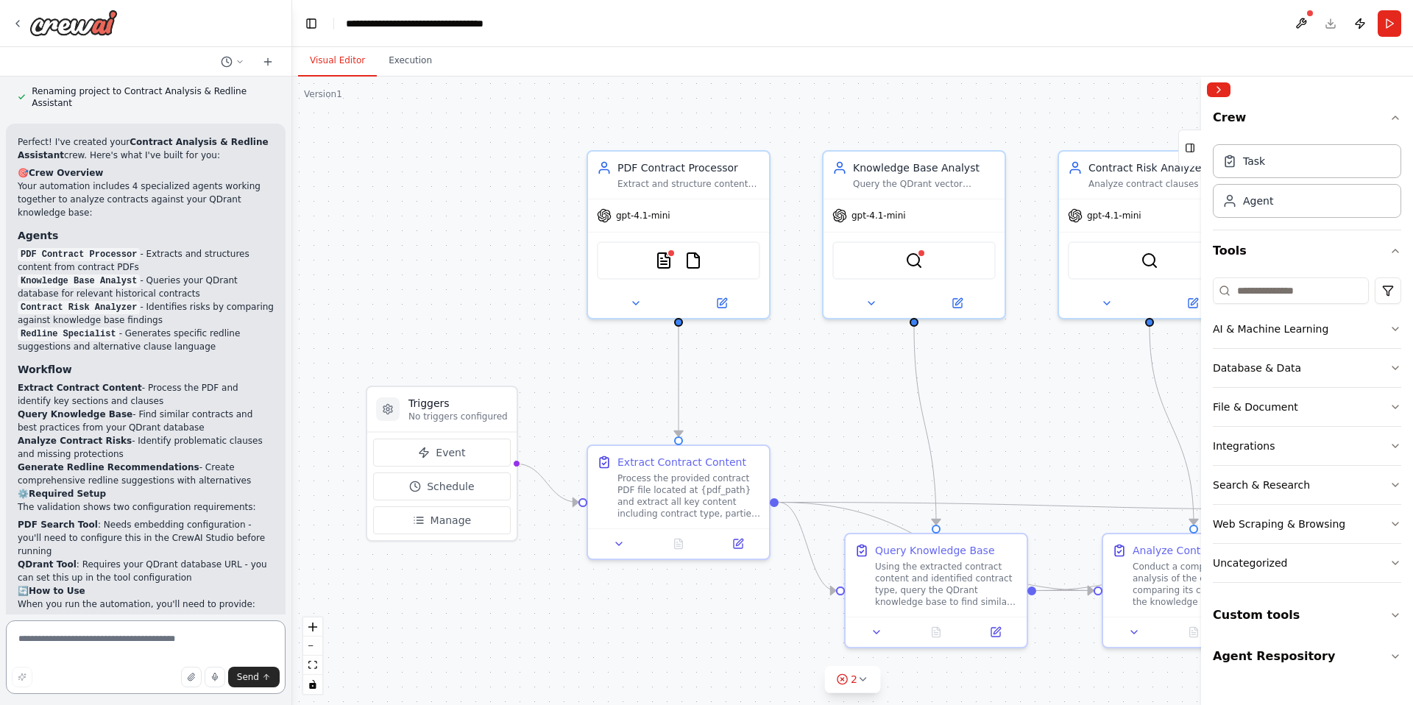
scroll to position [1422, 0]
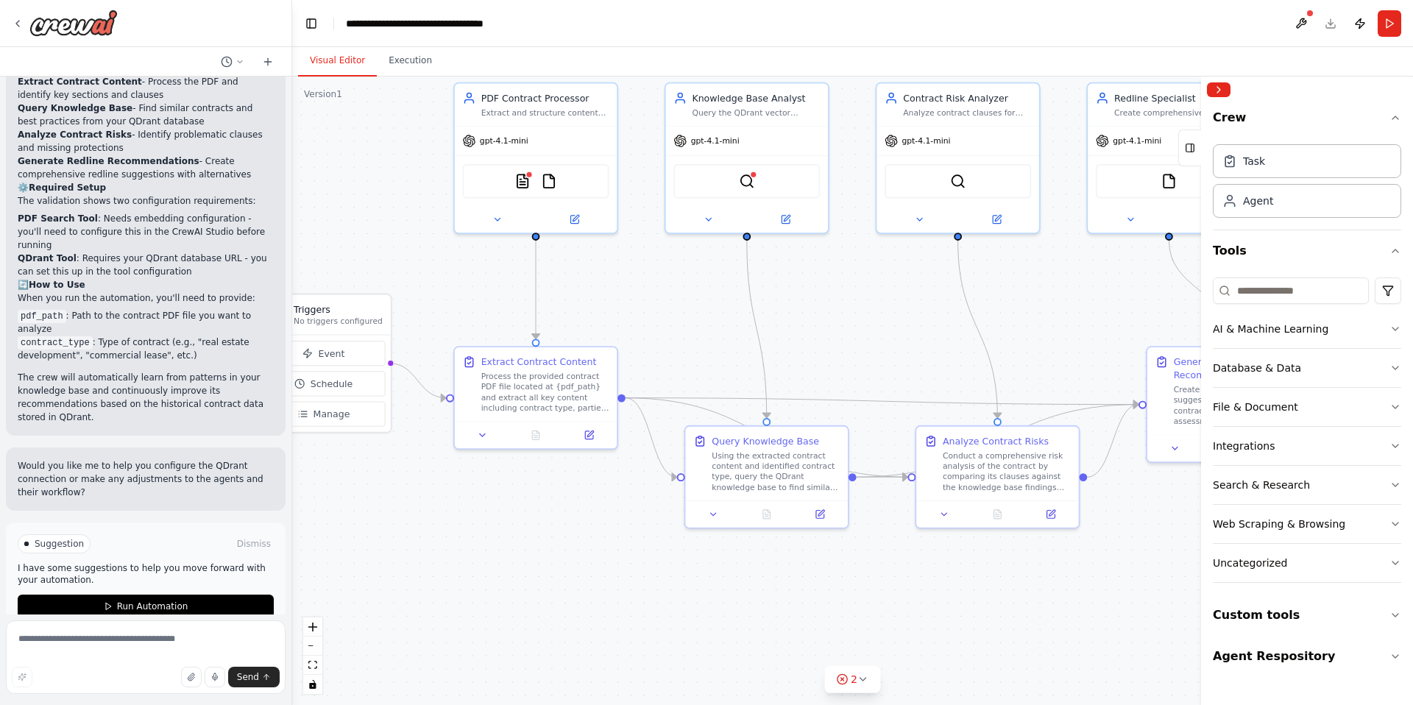
drag, startPoint x: 535, startPoint y: 341, endPoint x: 408, endPoint y: 260, distance: 150.8
click at [408, 260] on div ".deletable-edge-delete-btn { width: 20px; height: 20px; border: 0px solid #ffff…" at bounding box center [852, 391] width 1121 height 628
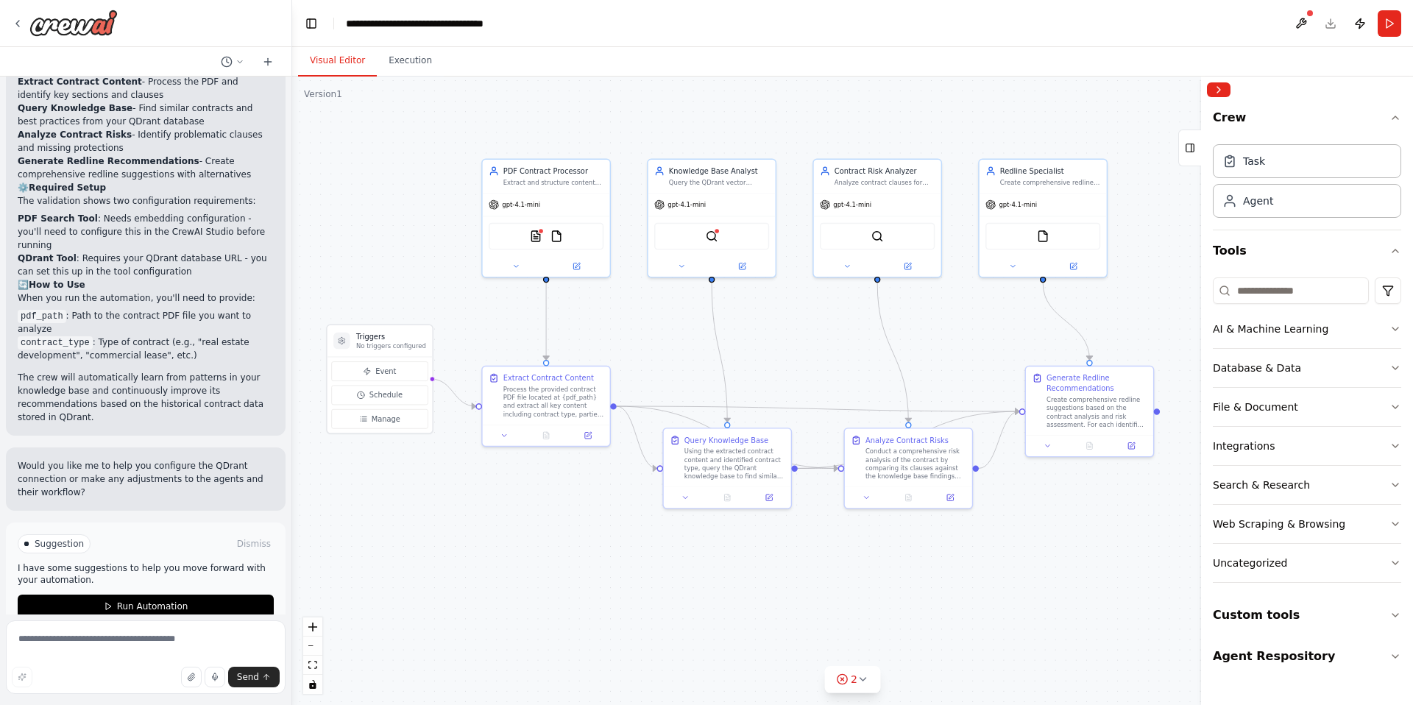
drag, startPoint x: 643, startPoint y: 309, endPoint x: 681, endPoint y: 346, distance: 52.6
click at [681, 346] on div ".deletable-edge-delete-btn { width: 20px; height: 20px; border: 0px solid #ffff…" at bounding box center [852, 391] width 1121 height 628
click at [710, 232] on img at bounding box center [712, 234] width 13 height 13
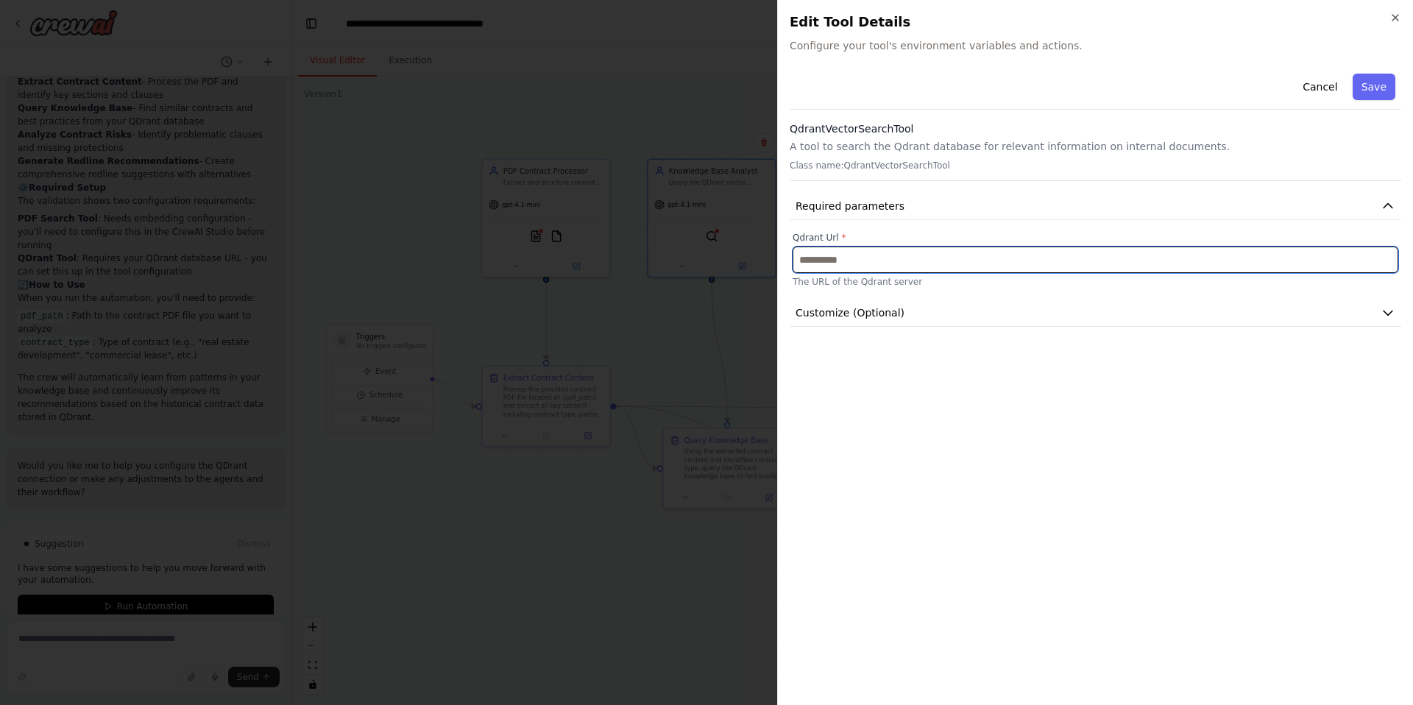
click at [841, 268] on input "text" at bounding box center [1095, 259] width 606 height 26
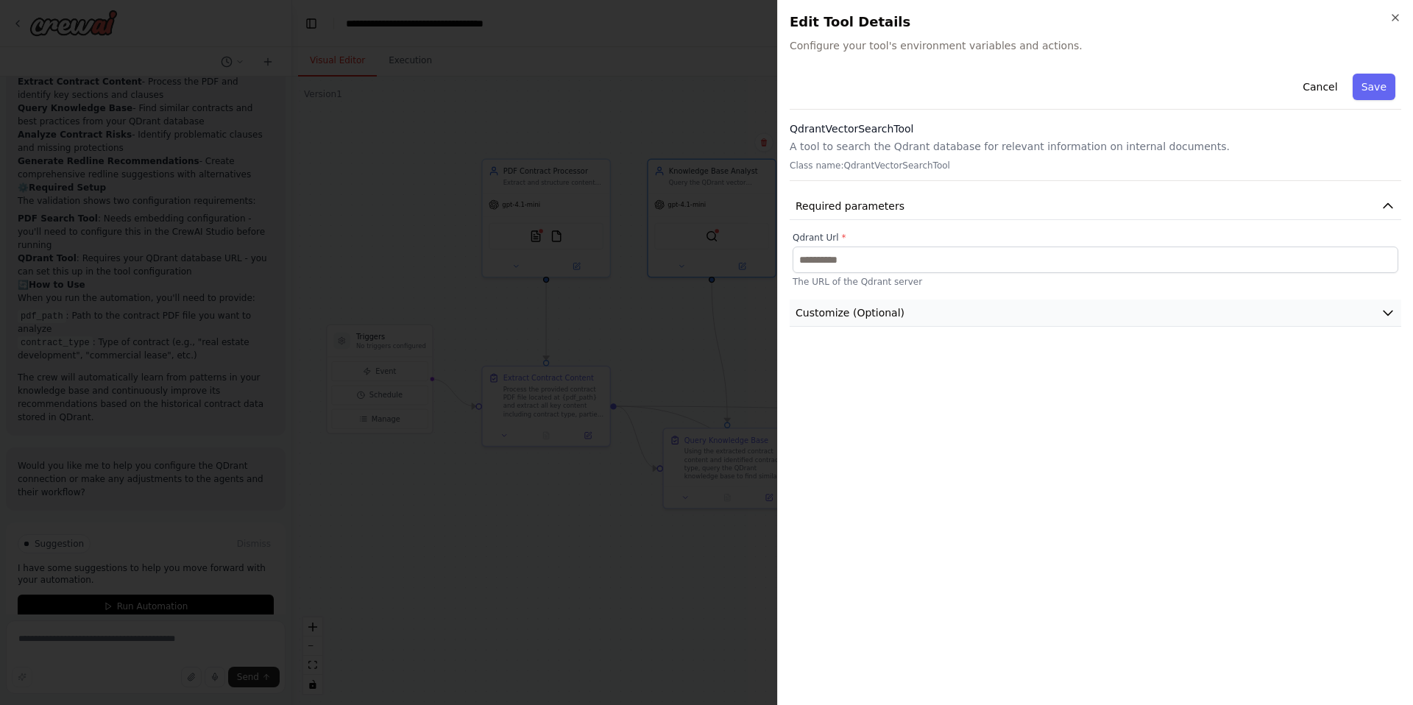
click at [845, 319] on span "Customize (Optional)" at bounding box center [849, 312] width 109 height 15
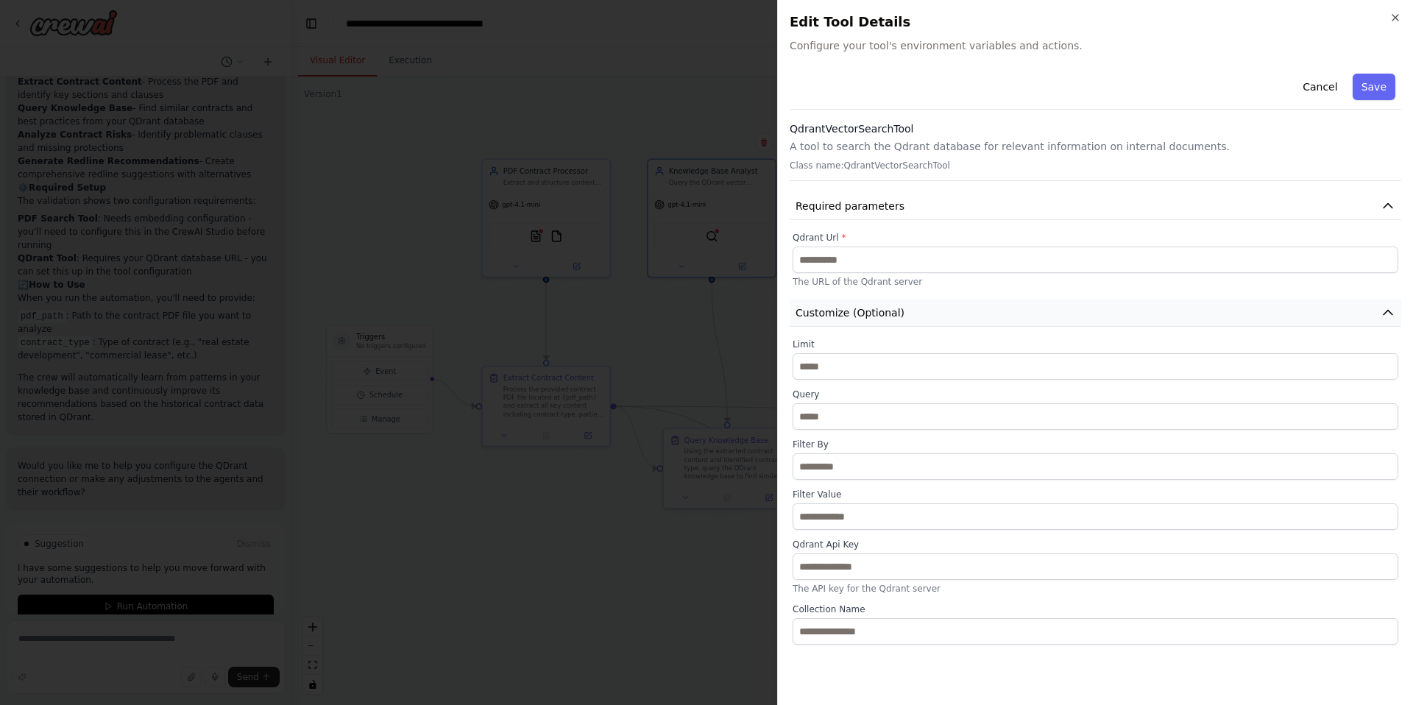
click at [846, 318] on span "Customize (Optional)" at bounding box center [849, 312] width 109 height 15
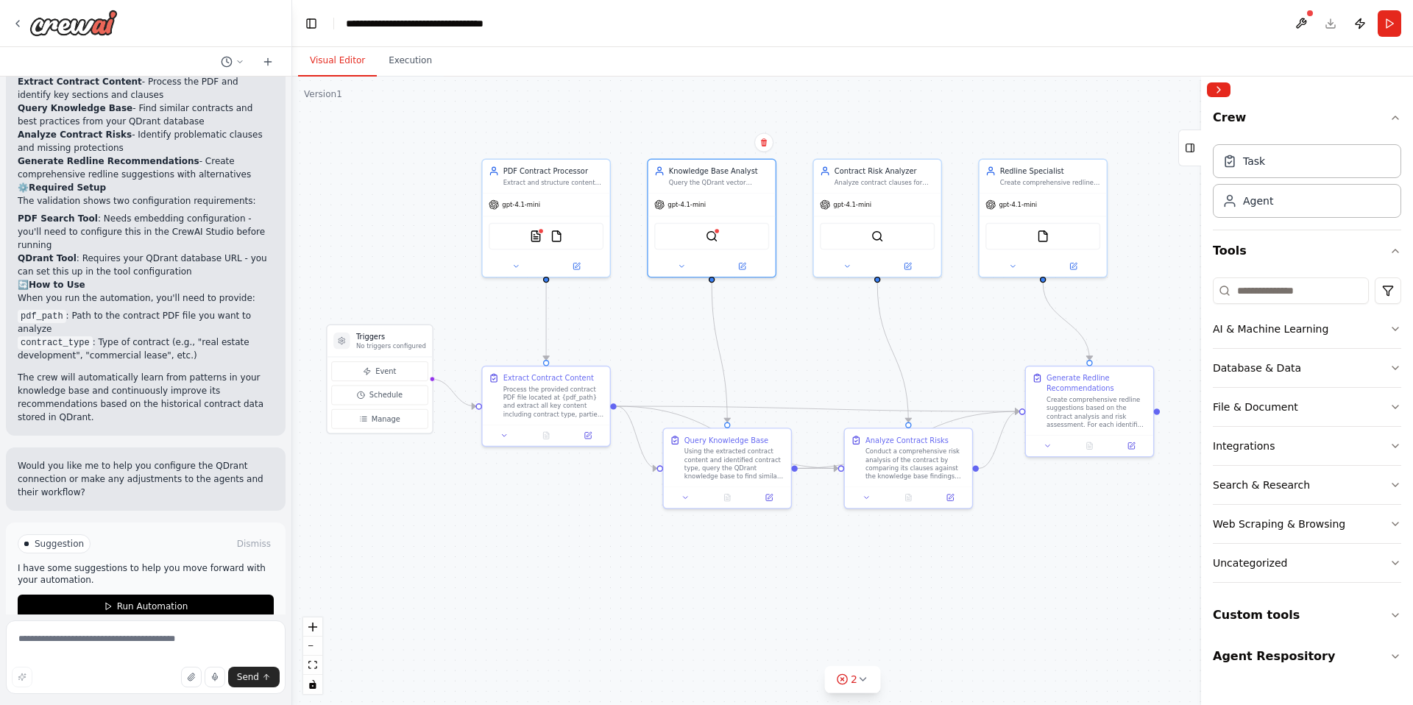
scroll to position [717, 0]
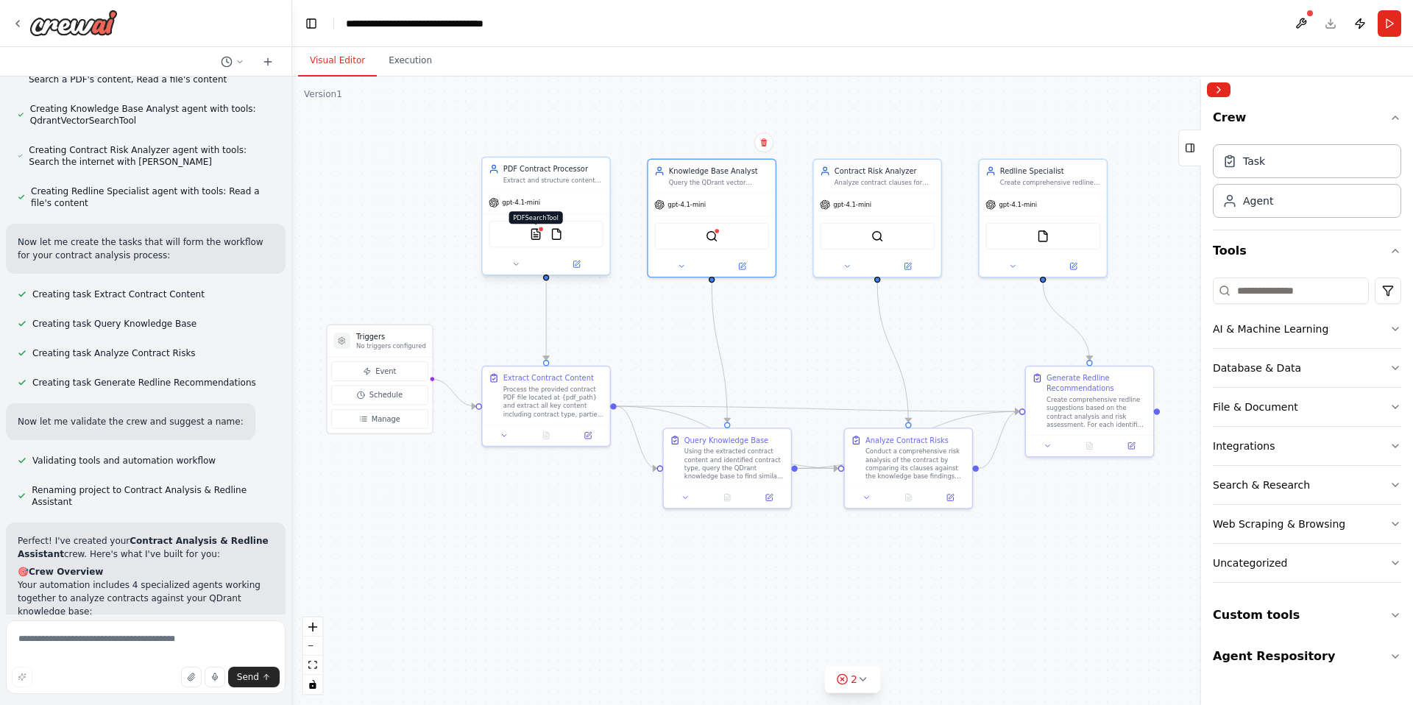
click at [536, 232] on img at bounding box center [536, 234] width 13 height 13
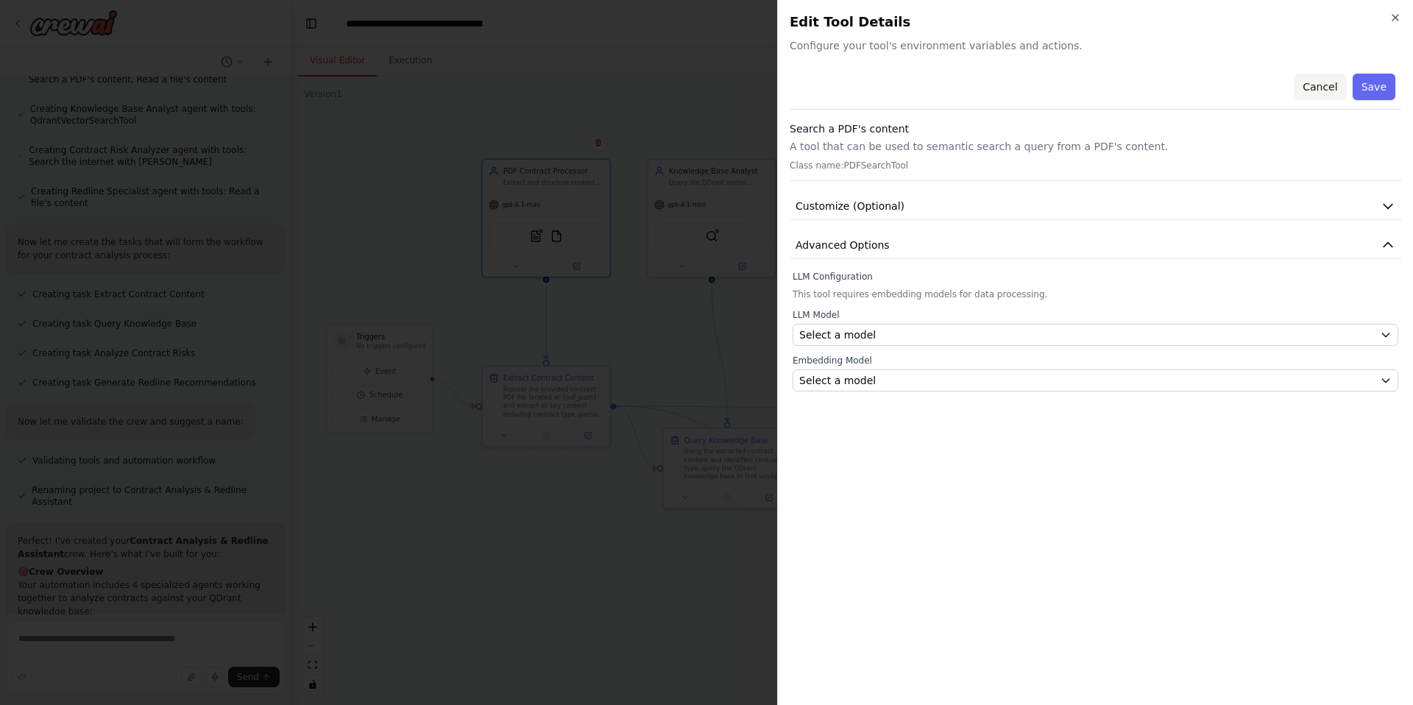
click at [1313, 91] on button "Cancel" at bounding box center [1320, 87] width 52 height 26
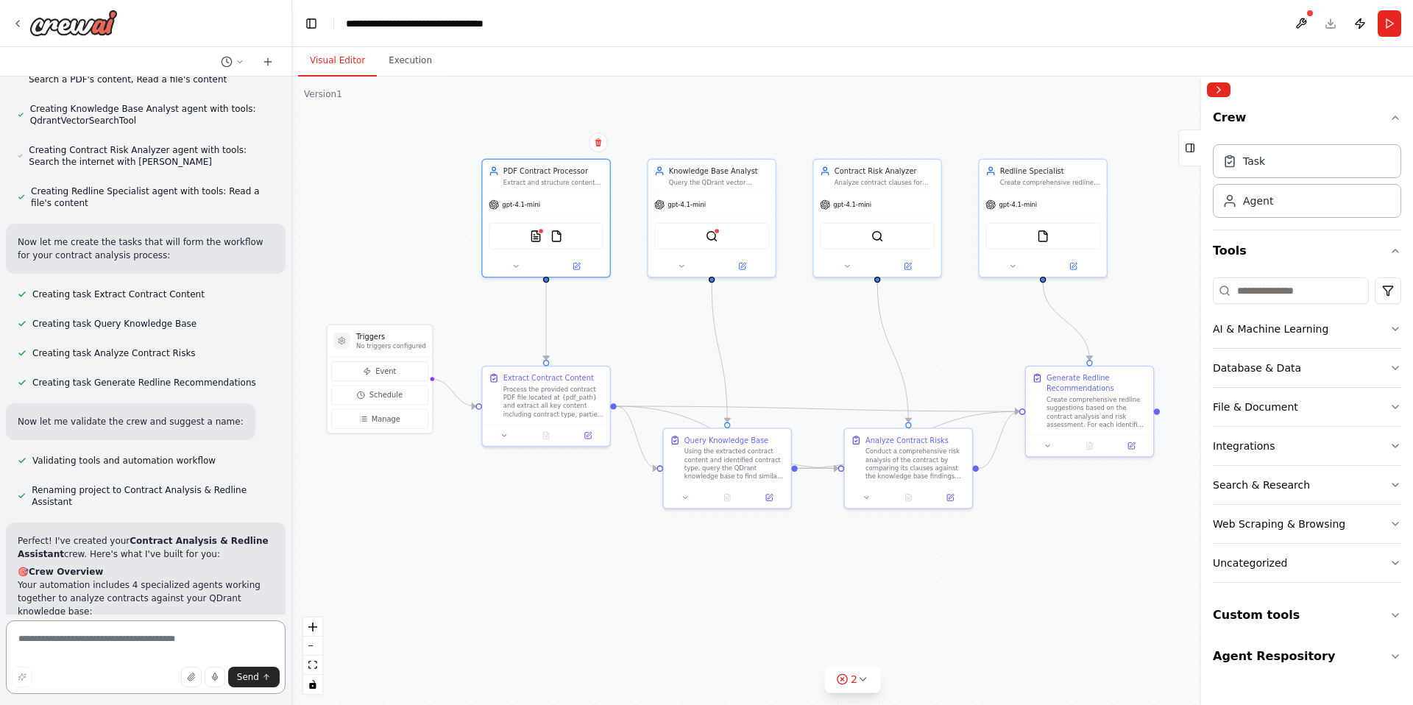
click at [135, 642] on textarea at bounding box center [146, 657] width 280 height 74
click at [562, 235] on img at bounding box center [556, 234] width 13 height 13
click at [583, 266] on button at bounding box center [576, 264] width 58 height 13
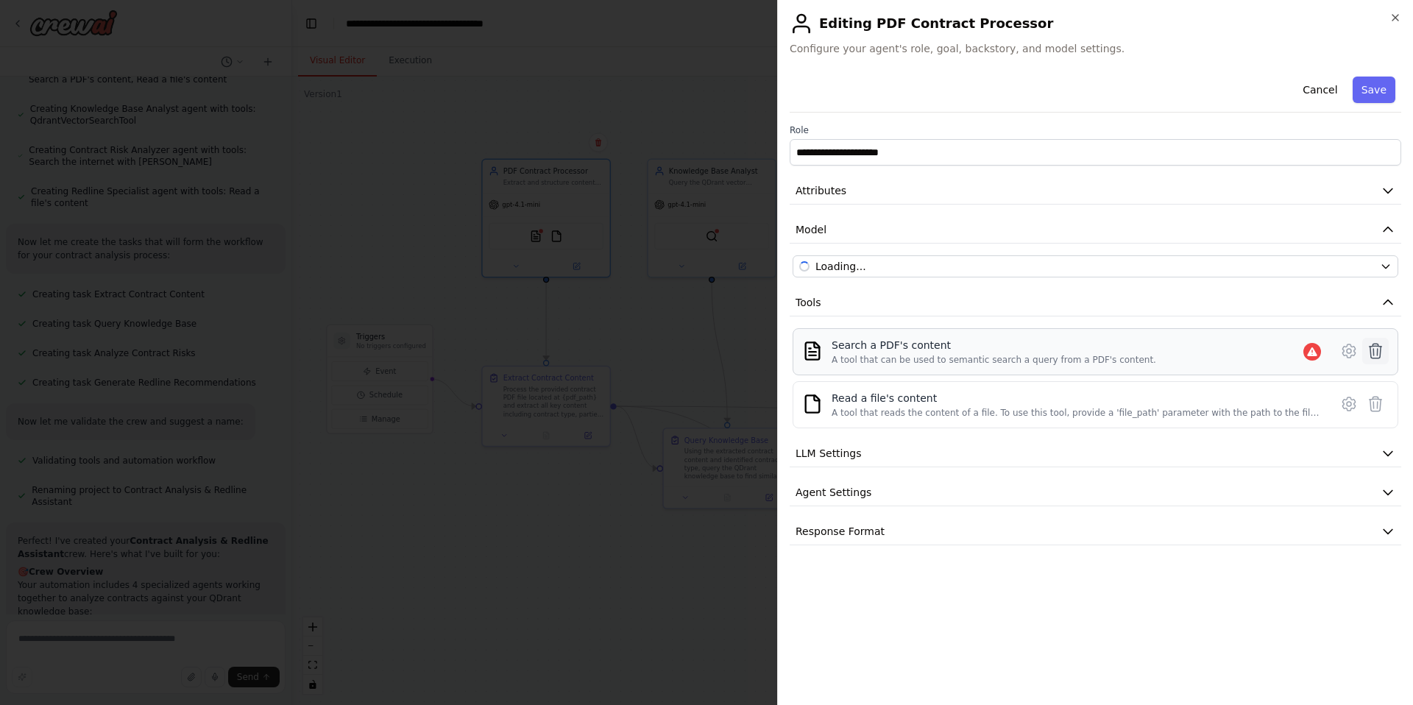
click at [1380, 357] on icon at bounding box center [1375, 351] width 13 height 15
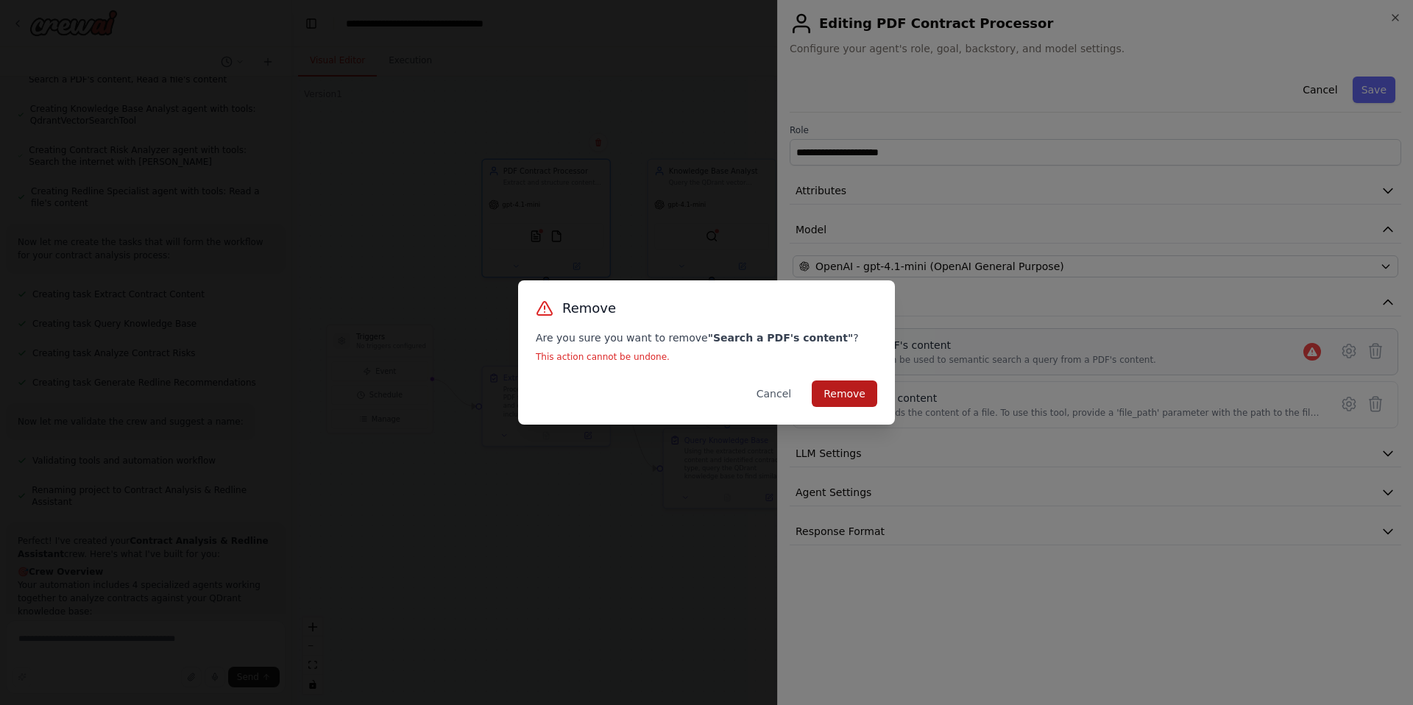
click at [842, 388] on button "Remove" at bounding box center [844, 393] width 65 height 26
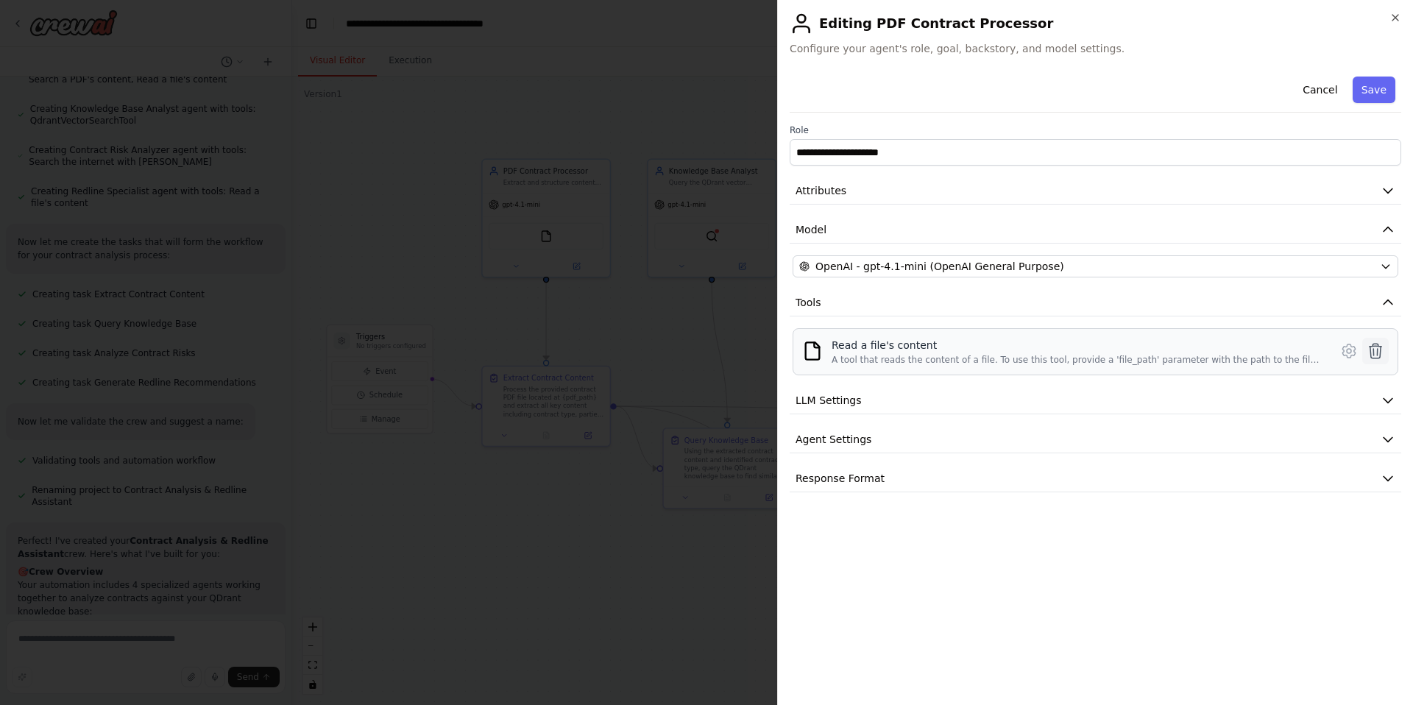
click at [1372, 352] on icon at bounding box center [1375, 351] width 18 height 18
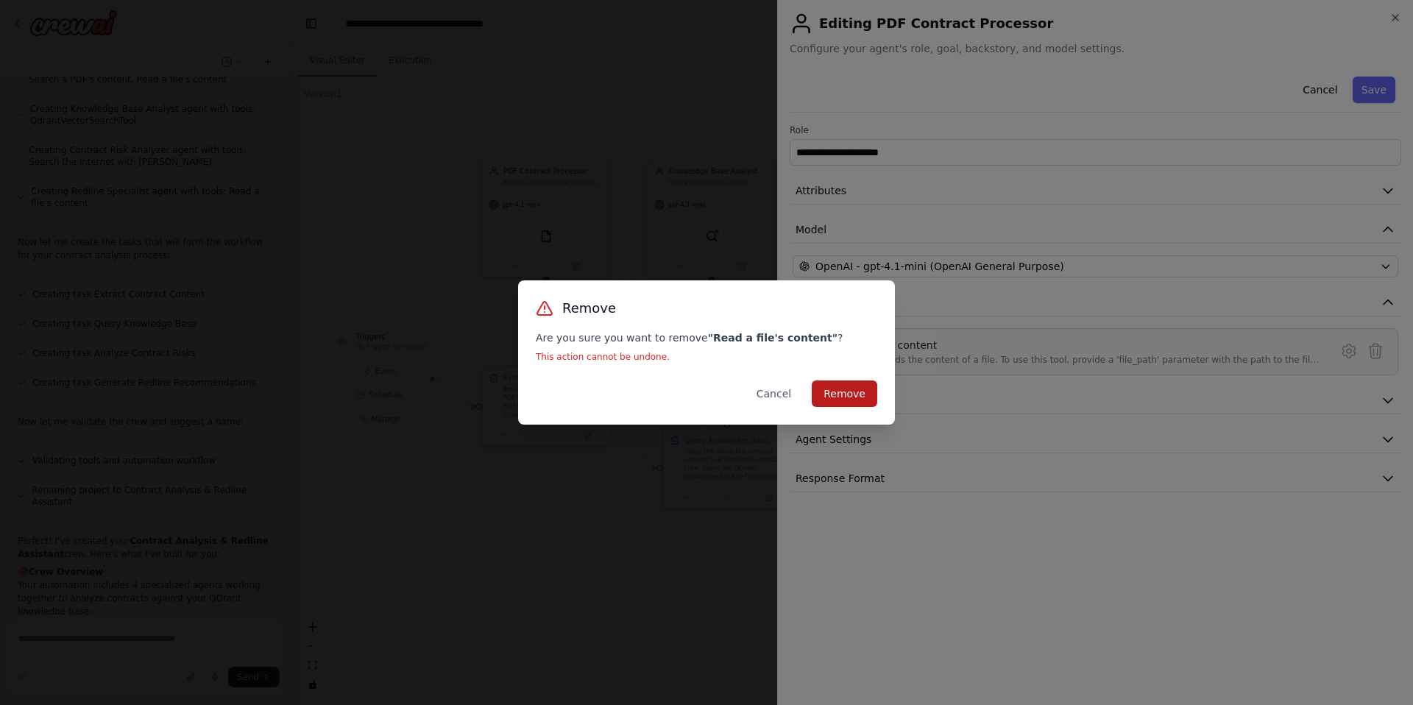
click at [855, 402] on button "Remove" at bounding box center [844, 393] width 65 height 26
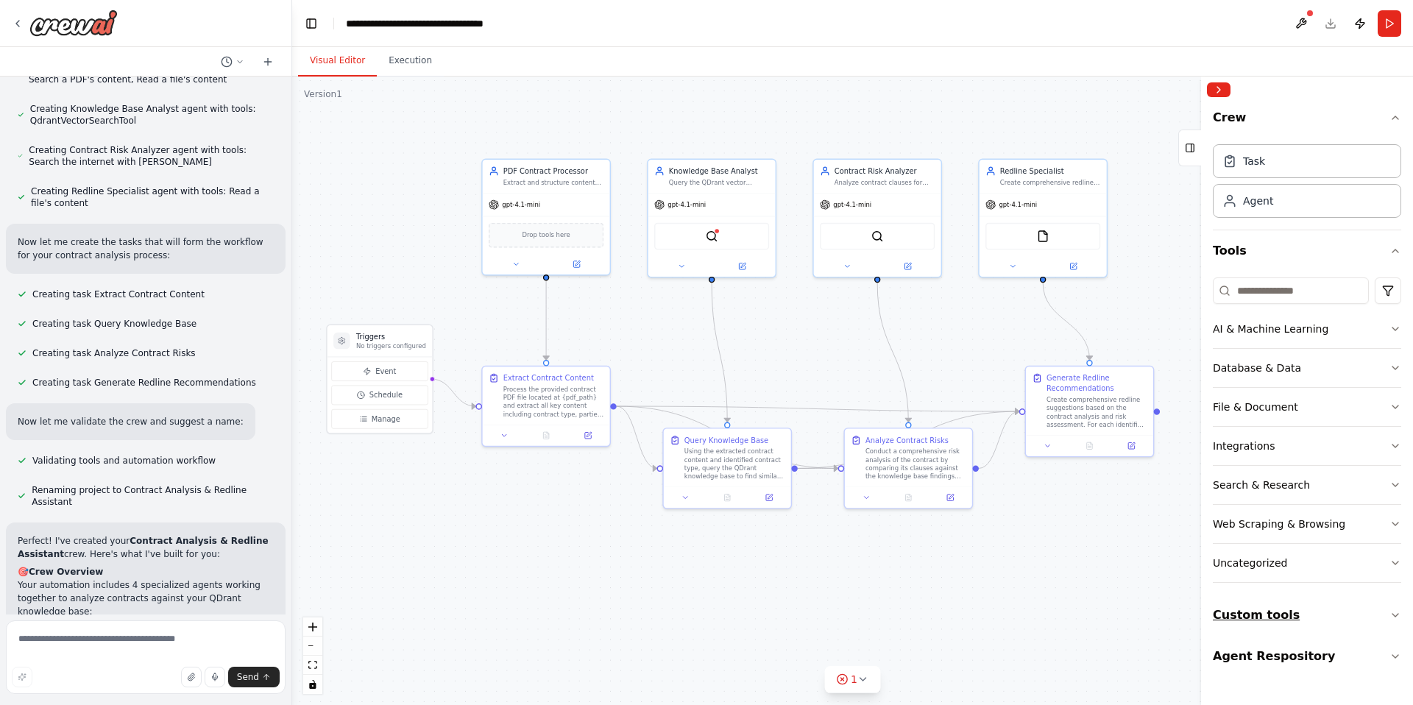
click at [1281, 612] on button "Custom tools" at bounding box center [1307, 615] width 188 height 41
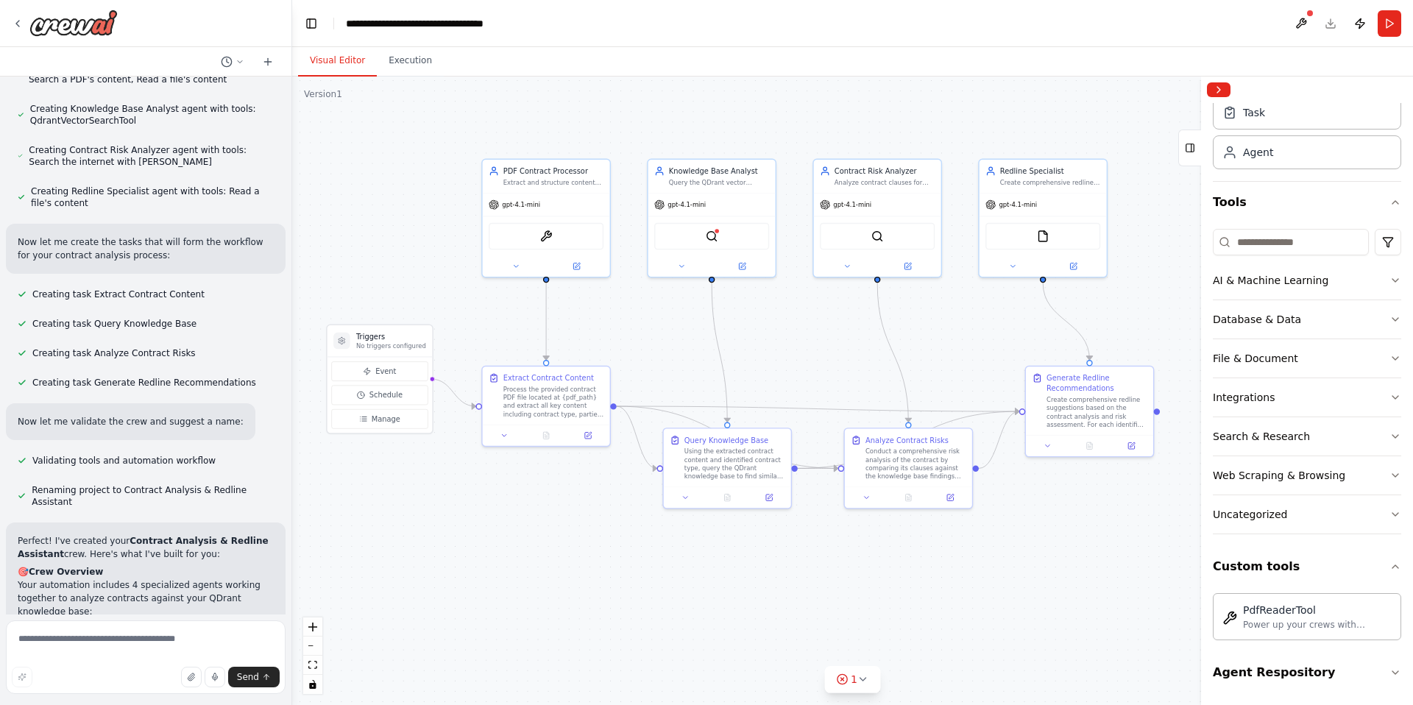
click at [692, 377] on div ".deletable-edge-delete-btn { width: 20px; height: 20px; border: 0px solid #ffff…" at bounding box center [852, 391] width 1121 height 628
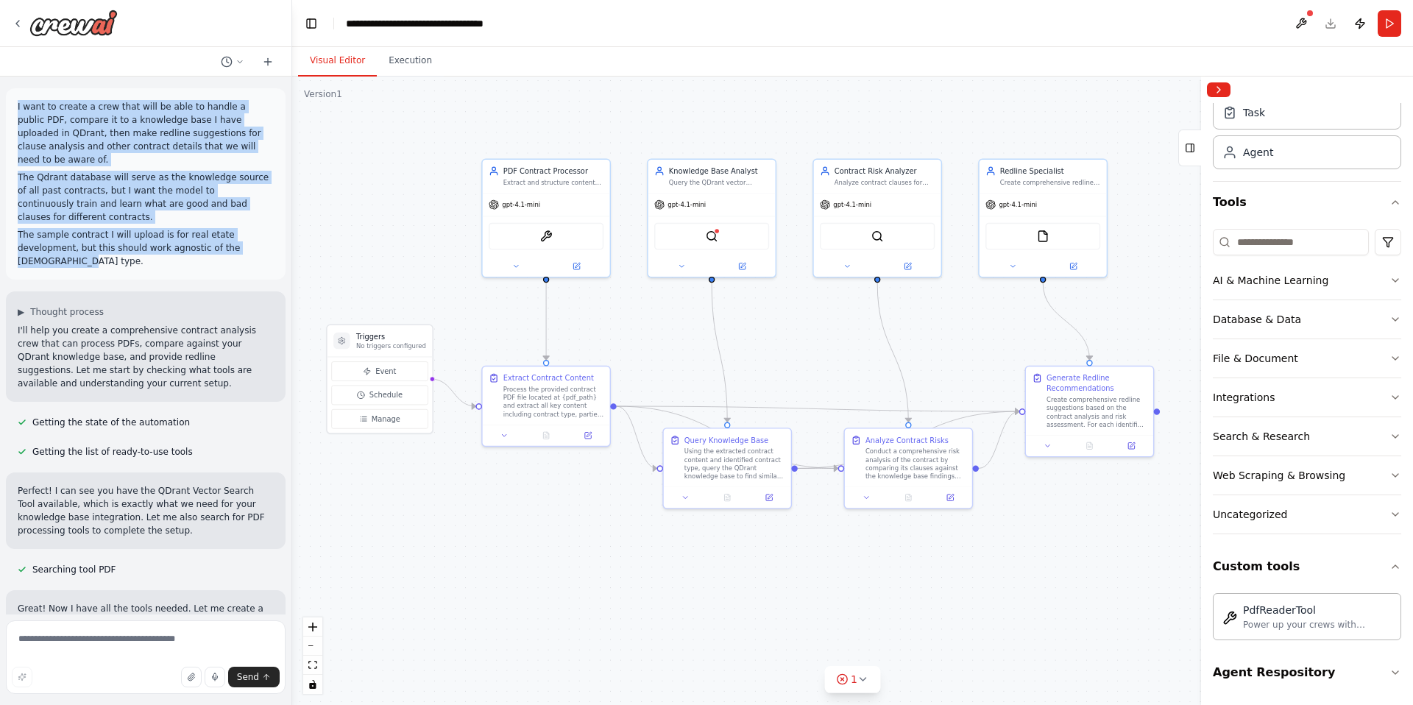
drag, startPoint x: 80, startPoint y: 247, endPoint x: 15, endPoint y: 105, distance: 156.1
click at [15, 105] on div "I want to create a crew that will be able to handle a public PDF, compare it to…" at bounding box center [146, 183] width 280 height 191
copy div "I want to create a crew that will be able to handle a public PDF, compare it to…"
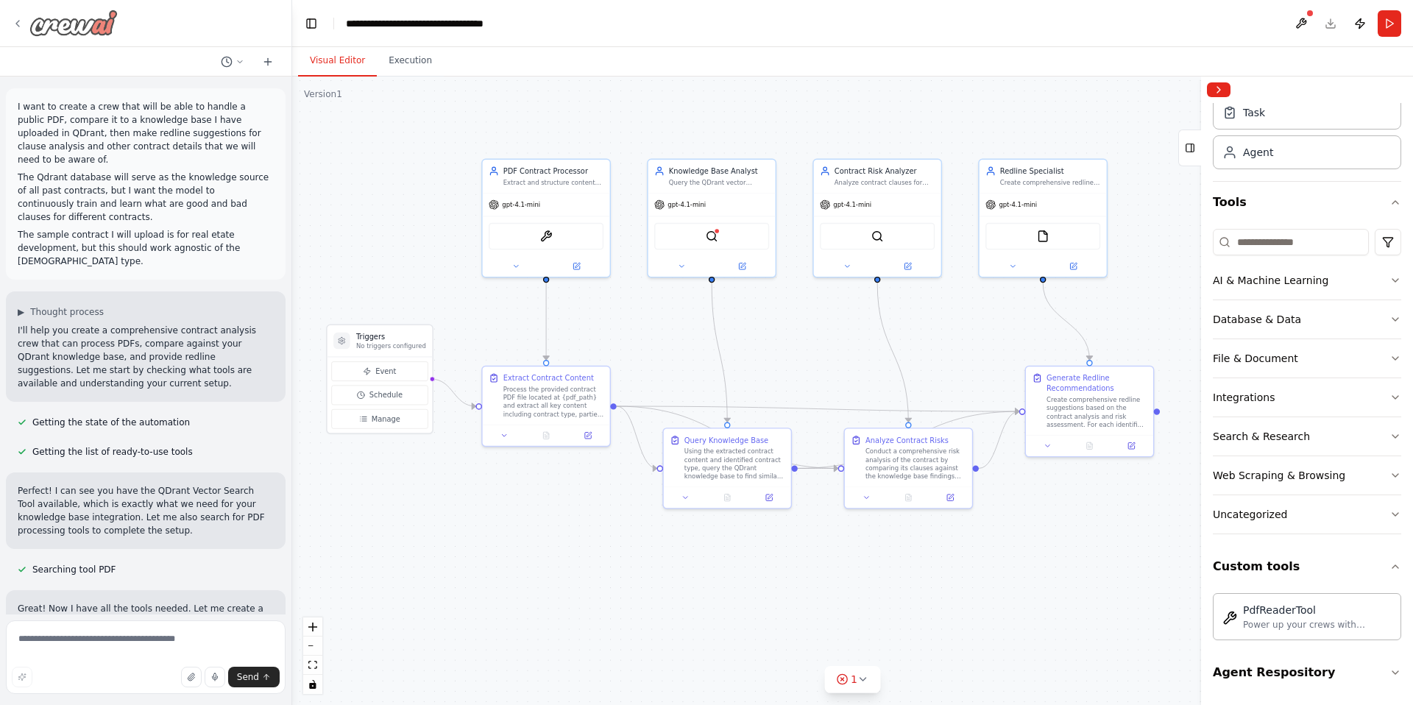
click at [16, 27] on icon at bounding box center [18, 24] width 12 height 12
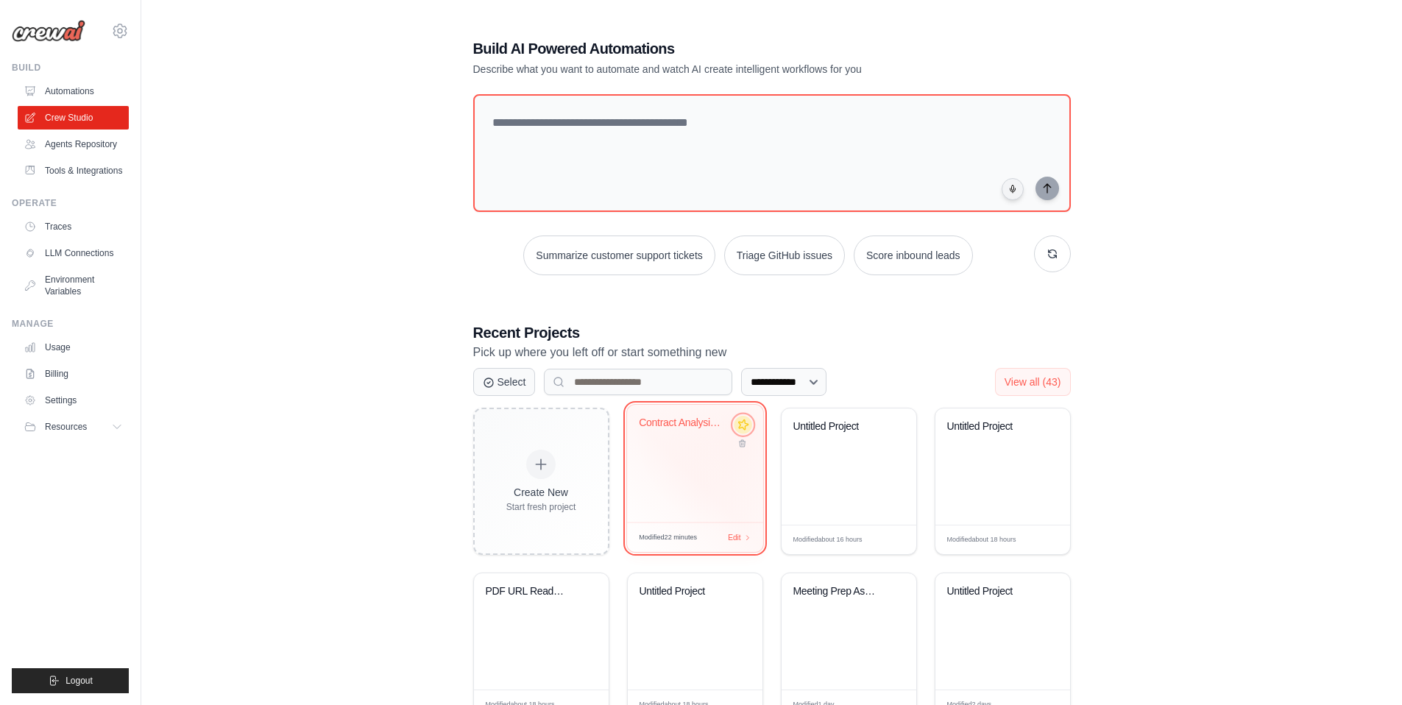
click at [744, 428] on icon at bounding box center [742, 424] width 15 height 15
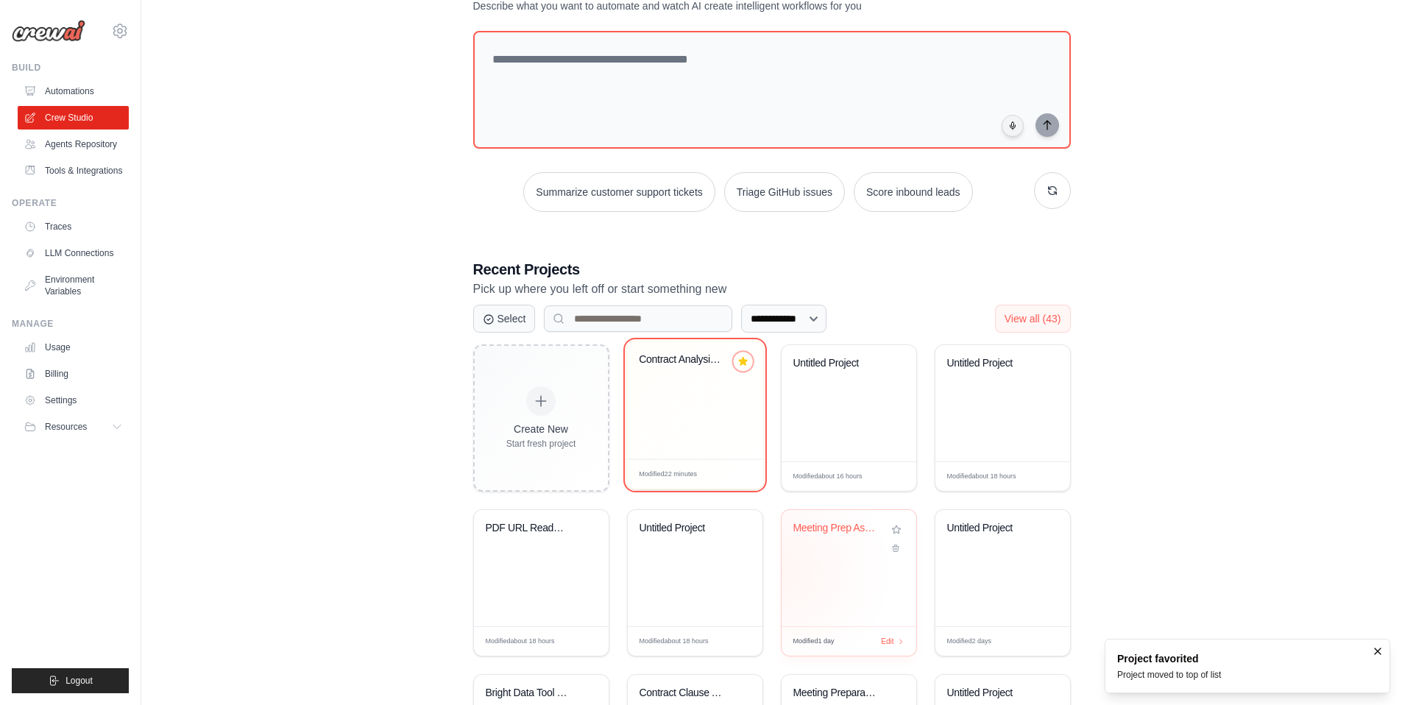
scroll to position [64, 0]
click at [813, 582] on div "Meeting Prep Assistant" at bounding box center [848, 567] width 135 height 116
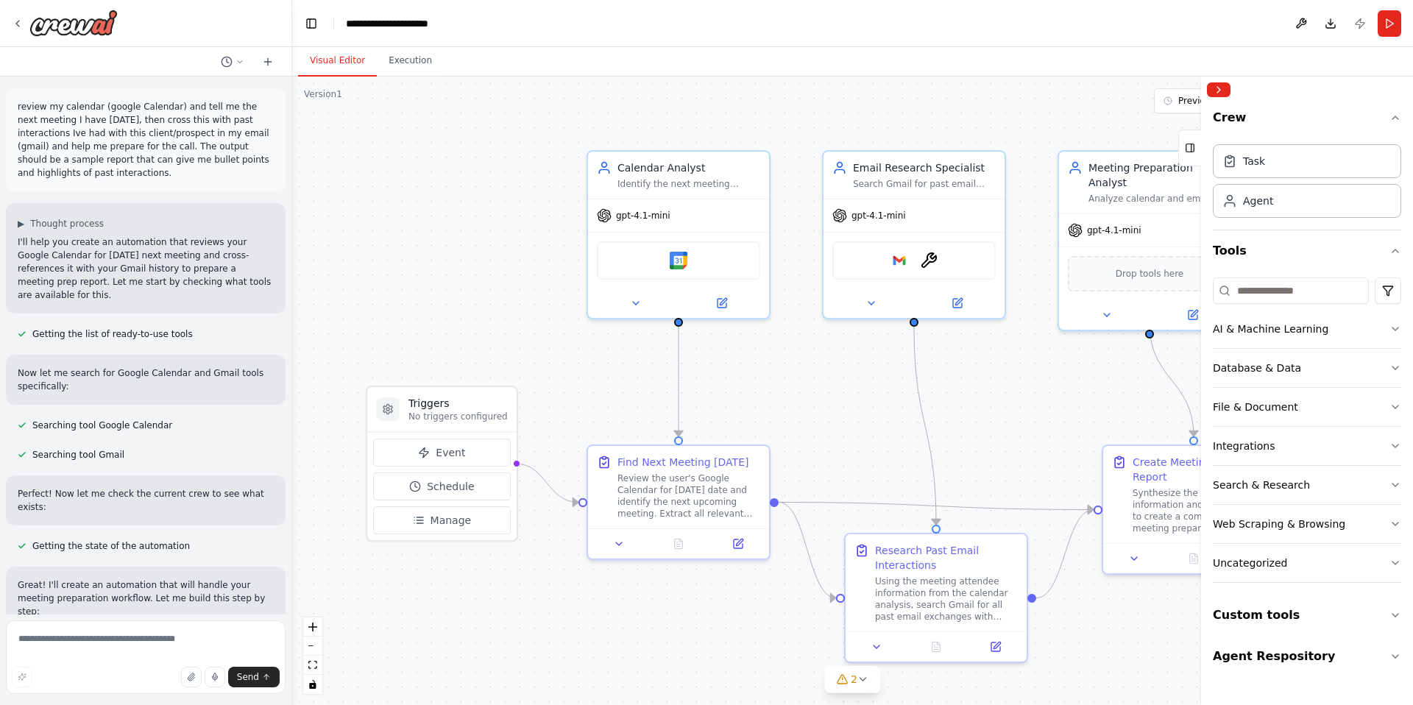
click at [107, 138] on p "review my calendar (google Calendar) and tell me the next meeting I have [DATE]…" at bounding box center [146, 139] width 256 height 79
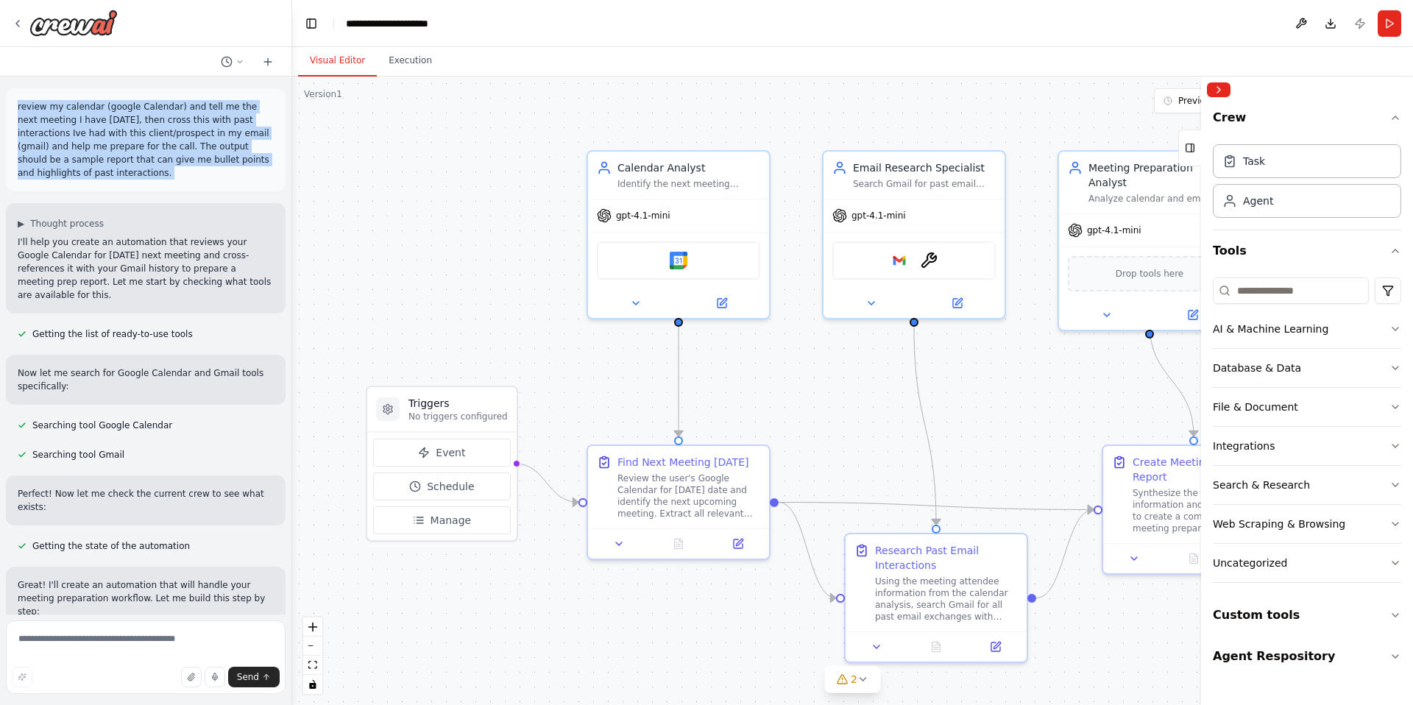
click at [107, 138] on p "review my calendar (google Calendar) and tell me the next meeting I have [DATE]…" at bounding box center [146, 139] width 256 height 79
copy p "review my calendar (google Calendar) and tell me the next meeting I have [DATE]…"
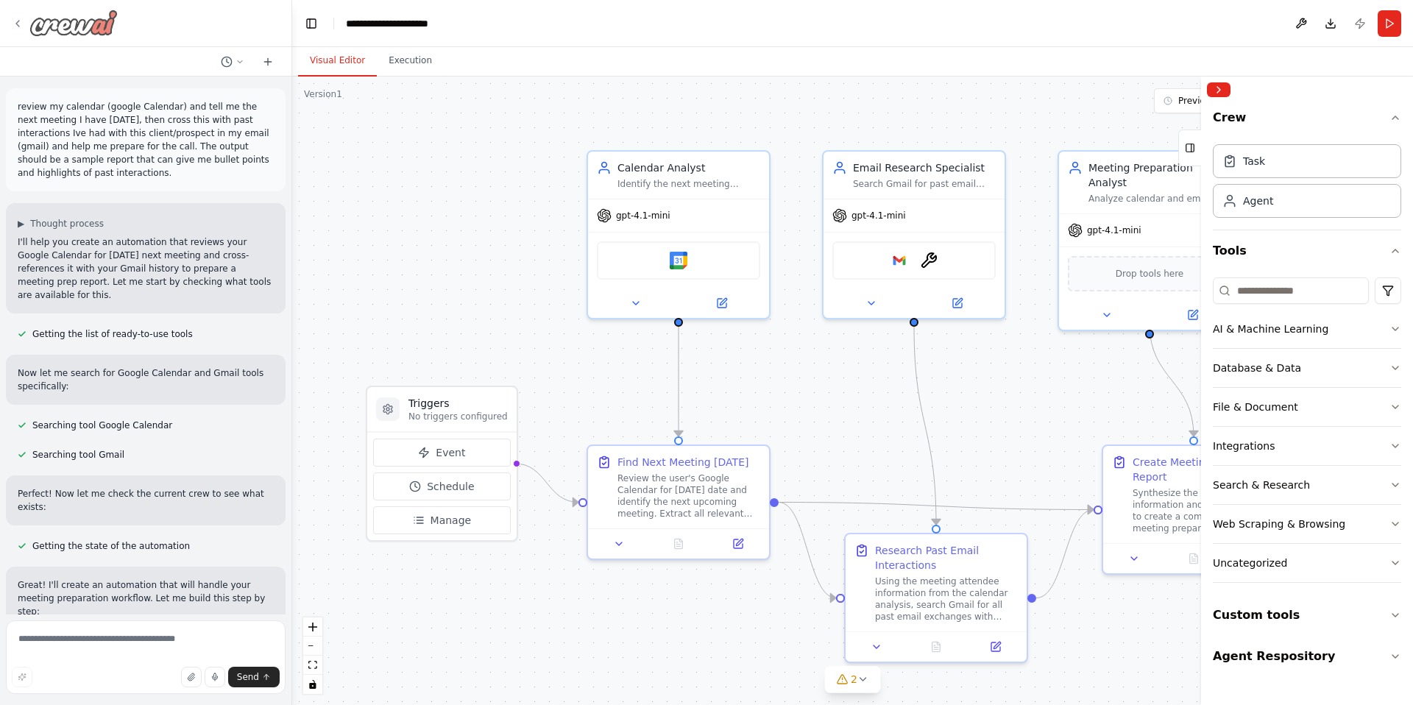
click at [12, 10] on div at bounding box center [65, 23] width 106 height 26
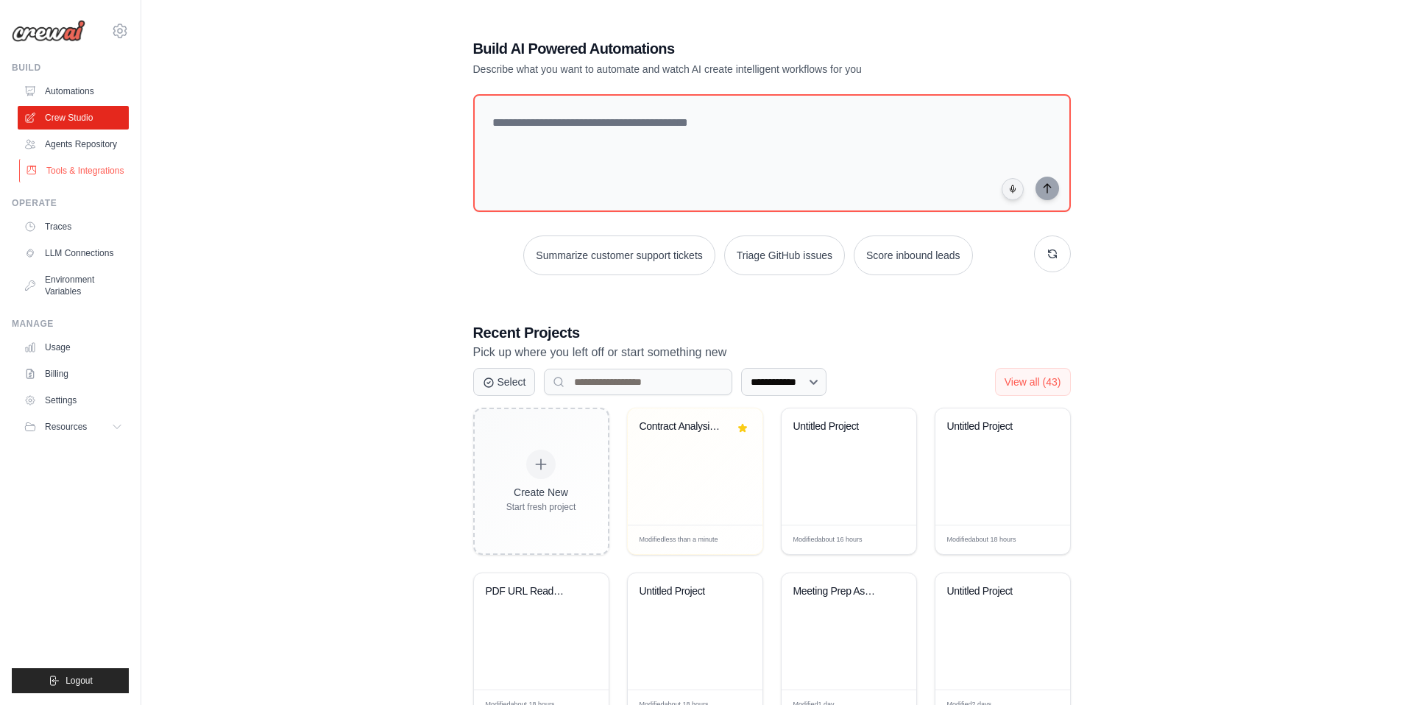
click at [64, 171] on link "Tools & Integrations" at bounding box center [74, 171] width 111 height 24
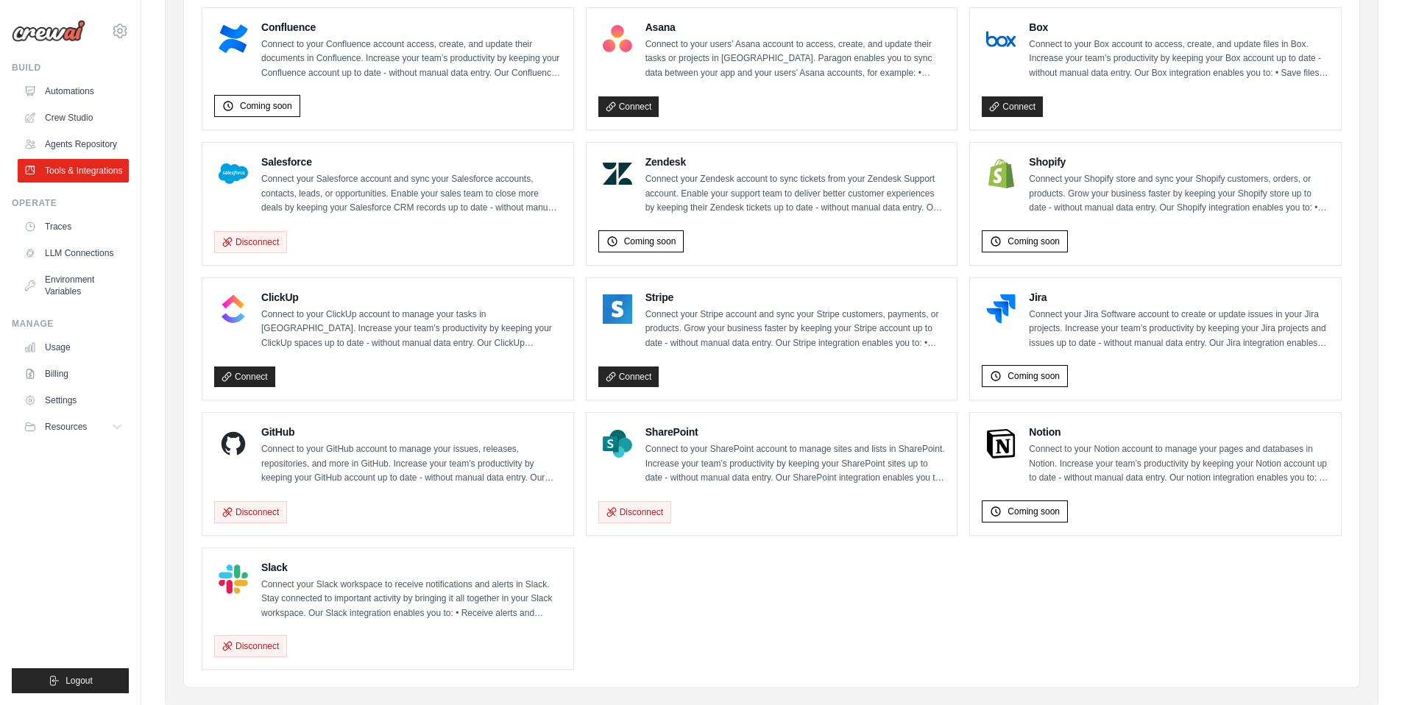
scroll to position [625, 0]
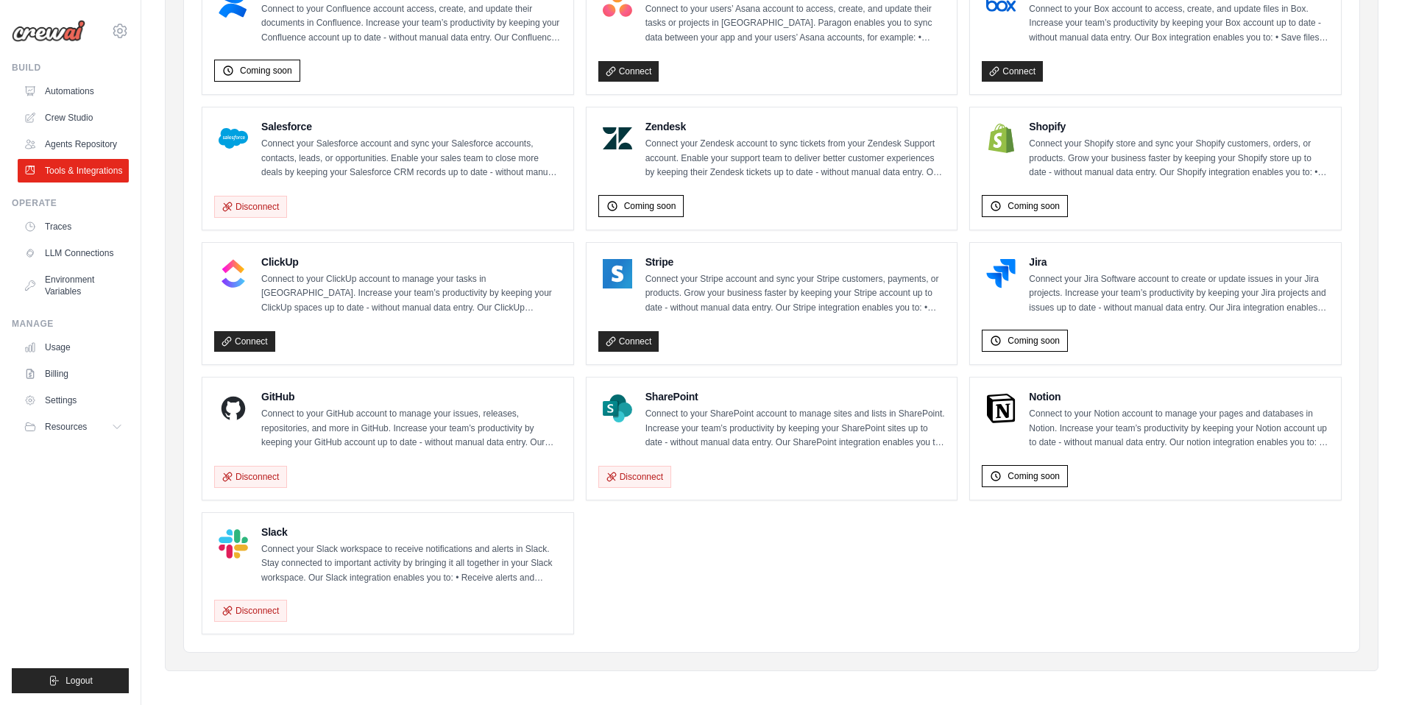
click at [667, 389] on h4 "SharePoint" at bounding box center [795, 396] width 300 height 15
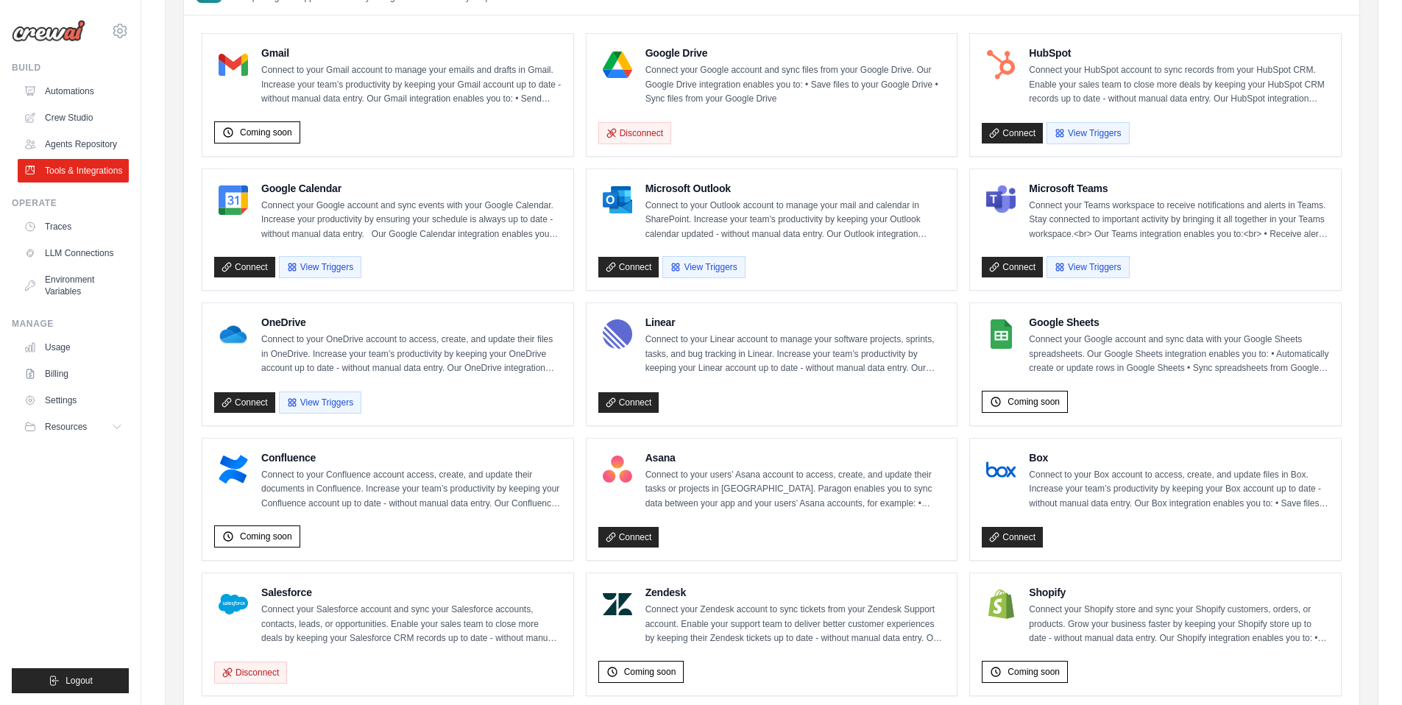
scroll to position [0, 0]
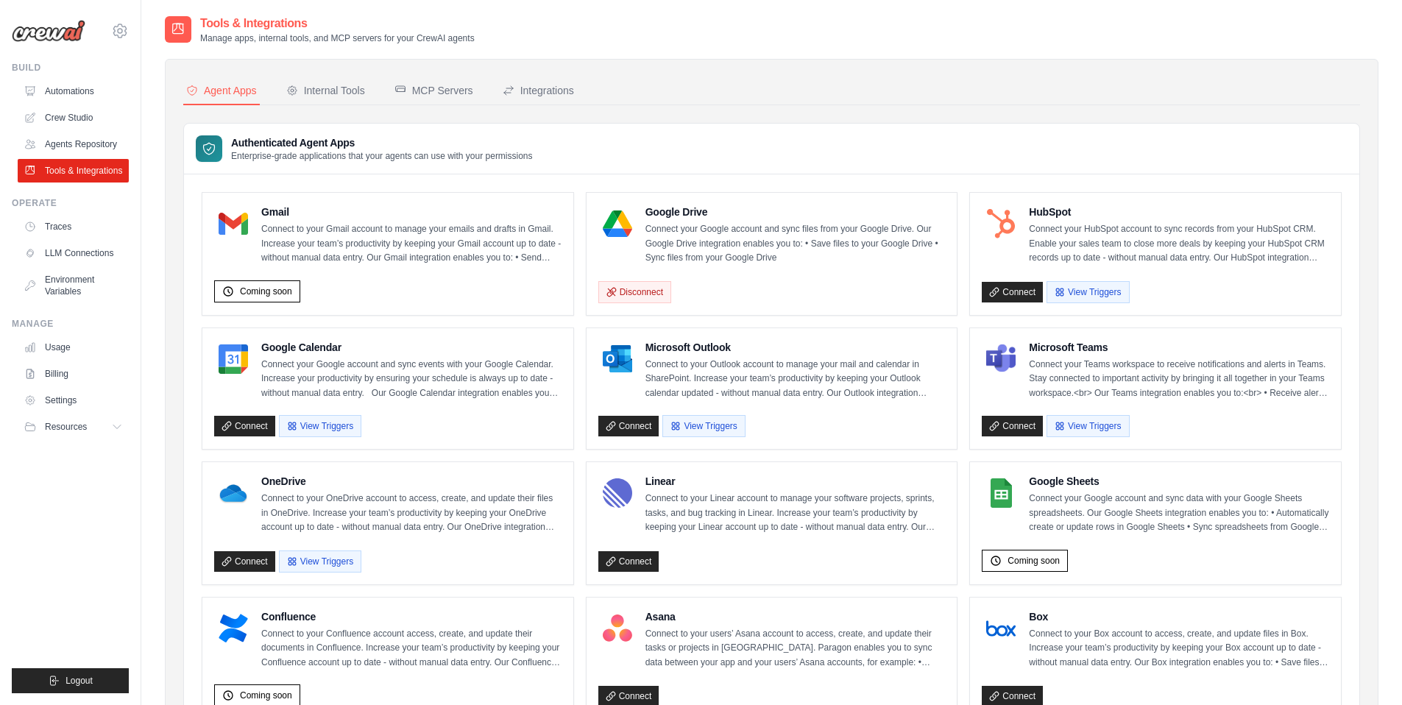
click at [597, 133] on div "Authenticated Agent Apps Enterprise-grade applications that your agents can use…" at bounding box center [771, 149] width 1175 height 51
click at [65, 396] on link "Settings" at bounding box center [74, 400] width 111 height 24
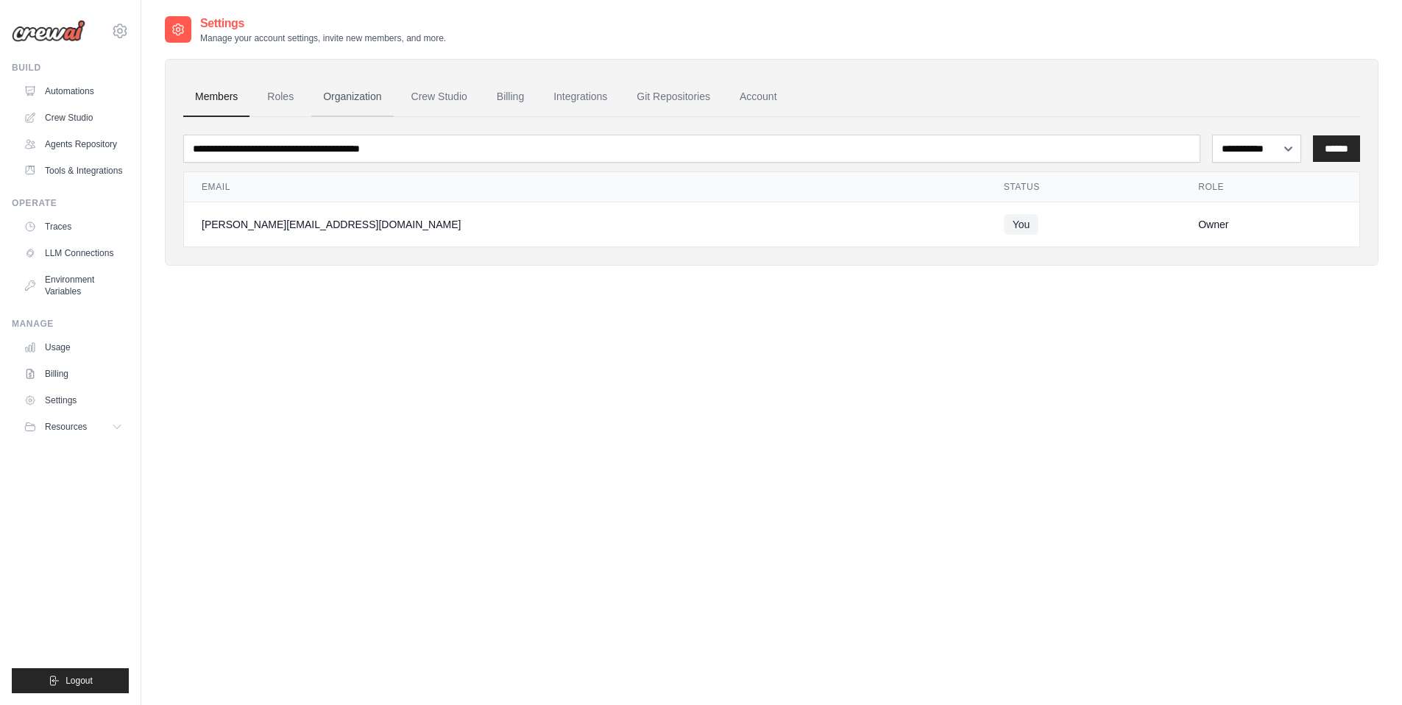
click at [353, 91] on link "Organization" at bounding box center [352, 97] width 82 height 40
click at [284, 99] on link "Roles" at bounding box center [280, 97] width 50 height 40
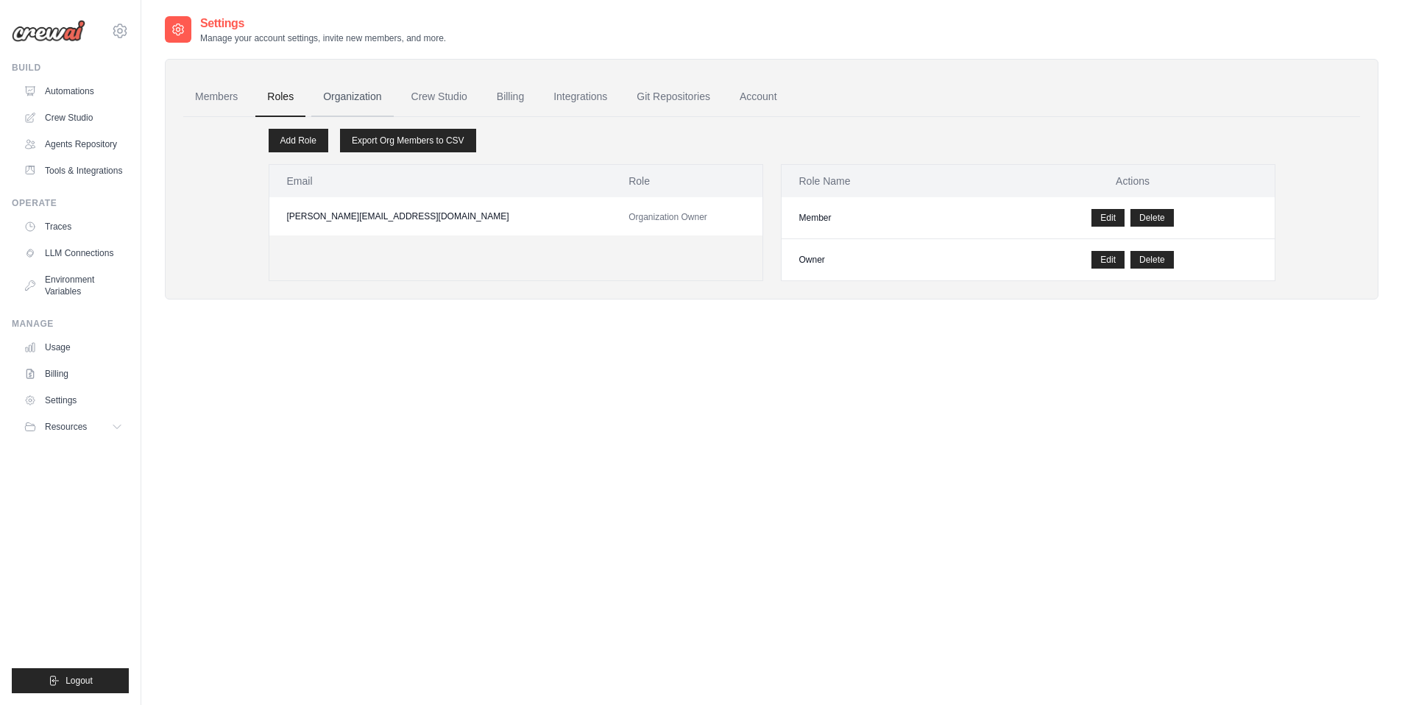
click at [337, 99] on link "Organization" at bounding box center [352, 97] width 82 height 40
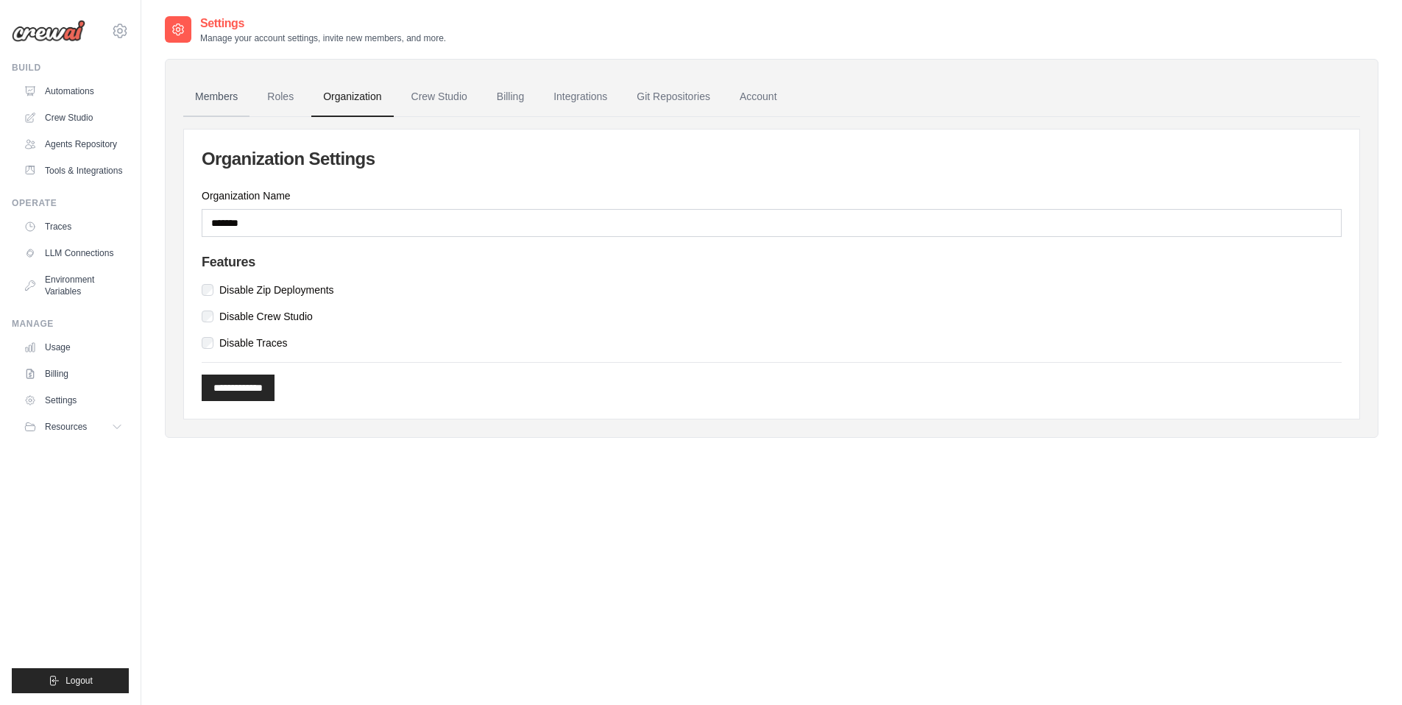
click at [207, 92] on link "Members" at bounding box center [216, 97] width 66 height 40
